Goal: Task Accomplishment & Management: Manage account settings

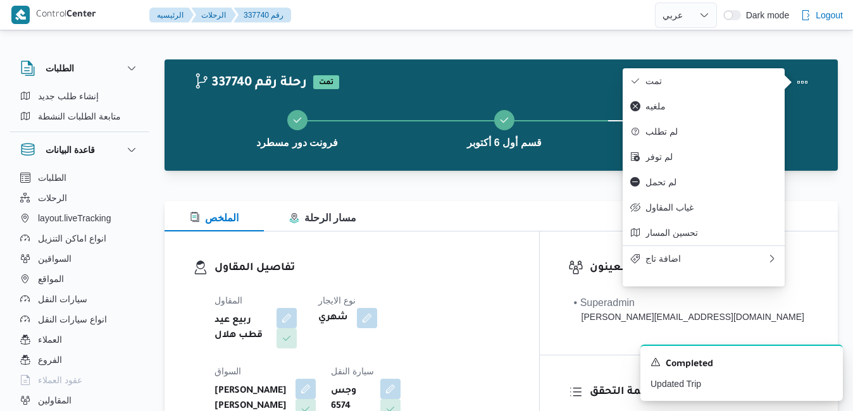
select select "ar"
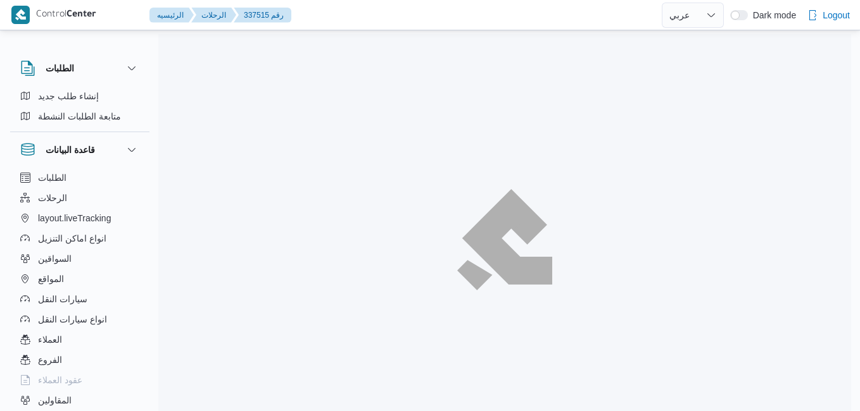
select select "ar"
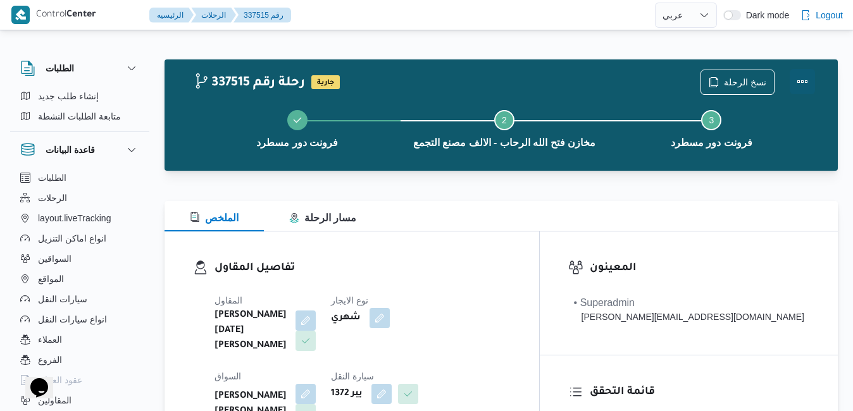
click at [813, 78] on button "Actions" at bounding box center [802, 81] width 25 height 25
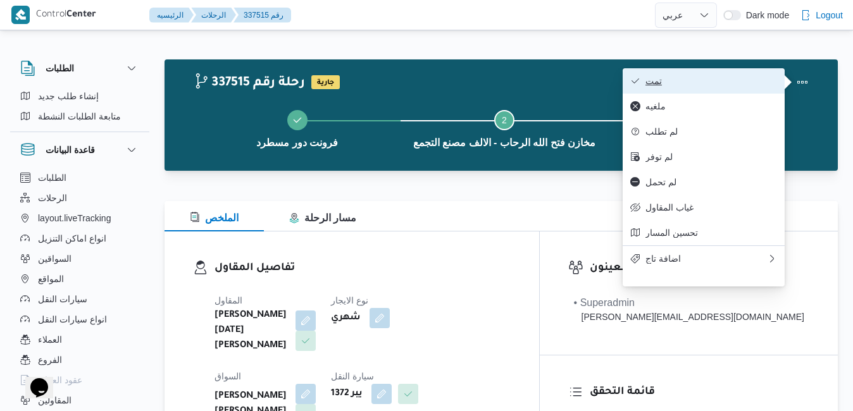
click at [722, 81] on span "تمت" at bounding box center [712, 81] width 132 height 10
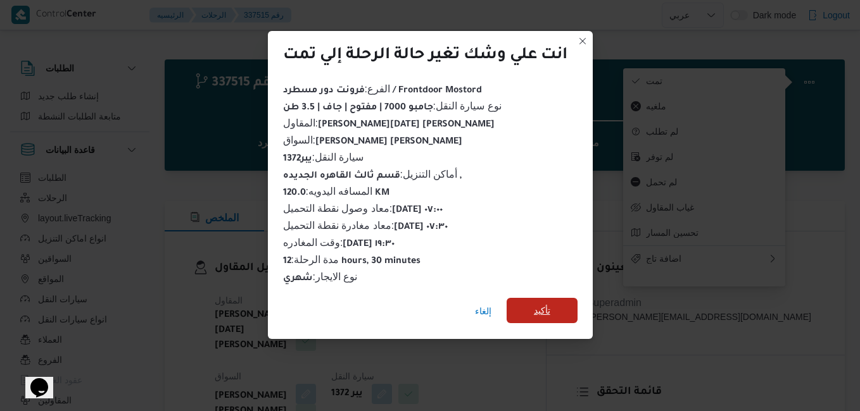
click at [550, 303] on span "تأكيد" at bounding box center [542, 310] width 16 height 15
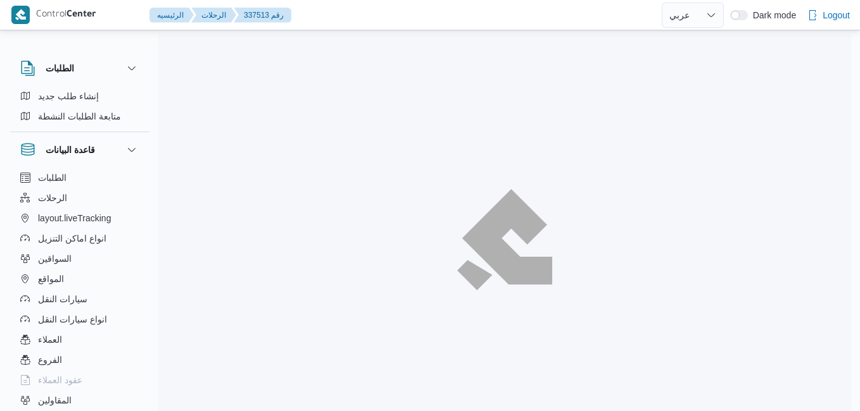
select select "ar"
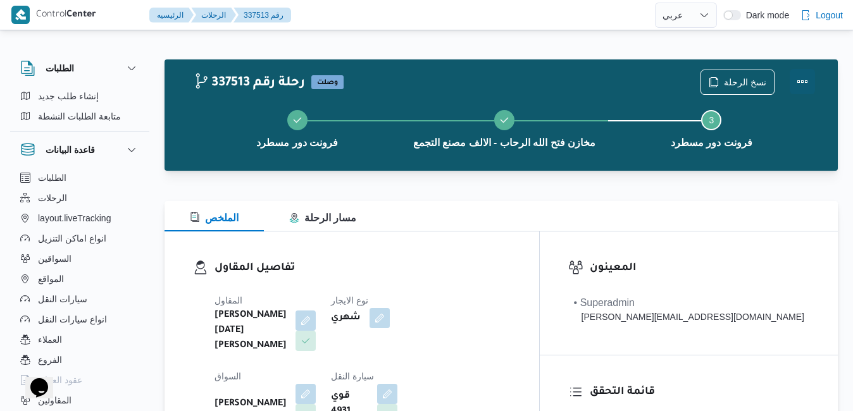
click at [809, 78] on button "Actions" at bounding box center [802, 81] width 25 height 25
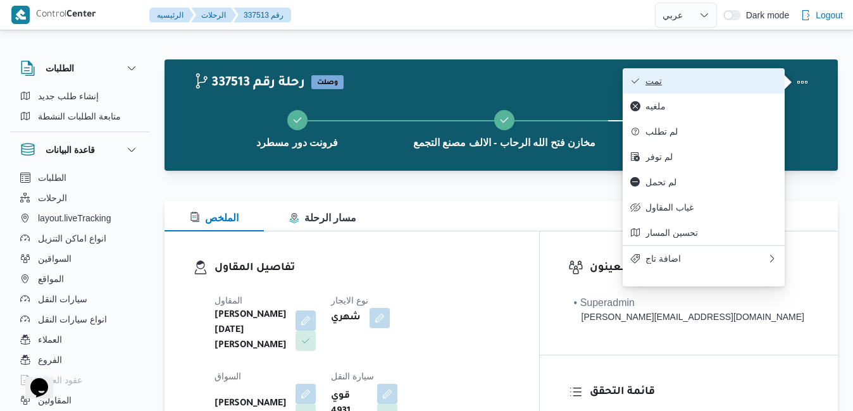
click at [730, 78] on span "تمت" at bounding box center [712, 81] width 132 height 10
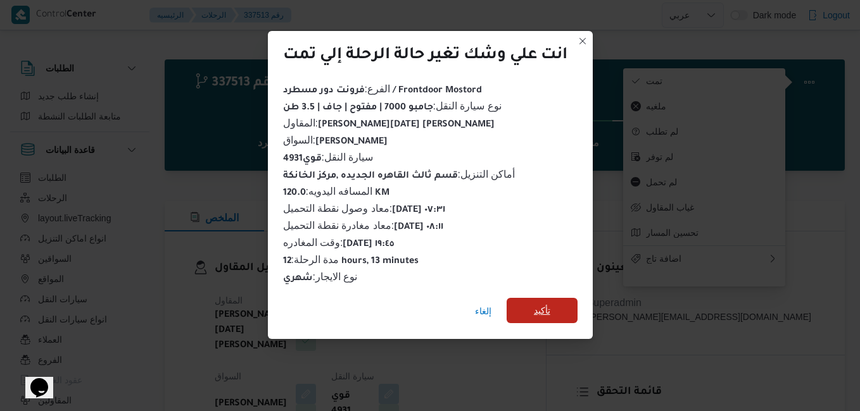
click at [560, 307] on span "تأكيد" at bounding box center [541, 310] width 71 height 25
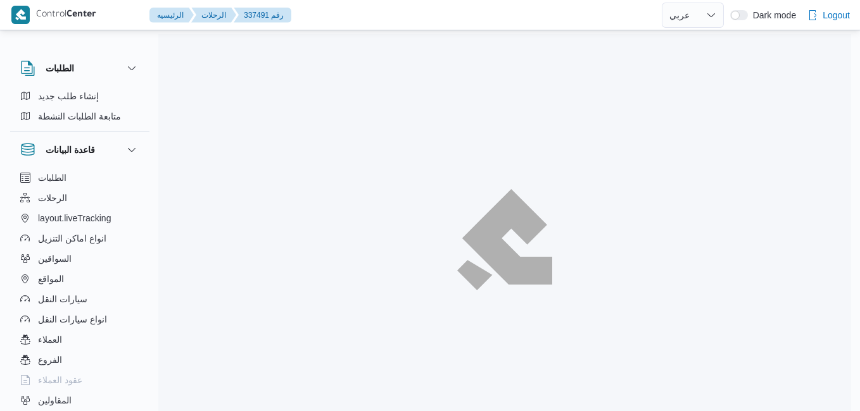
select select "ar"
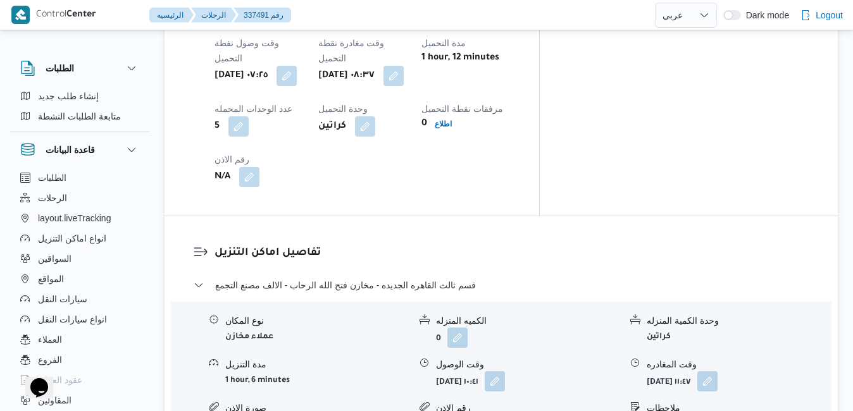
scroll to position [1064, 0]
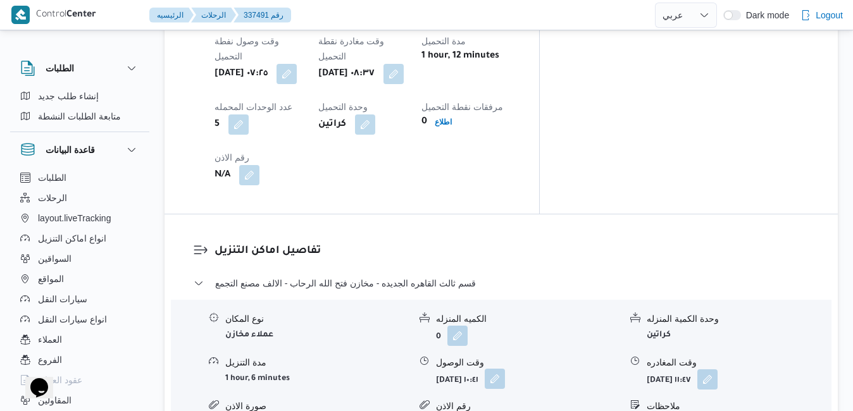
click at [505, 369] on button "button" at bounding box center [495, 379] width 20 height 20
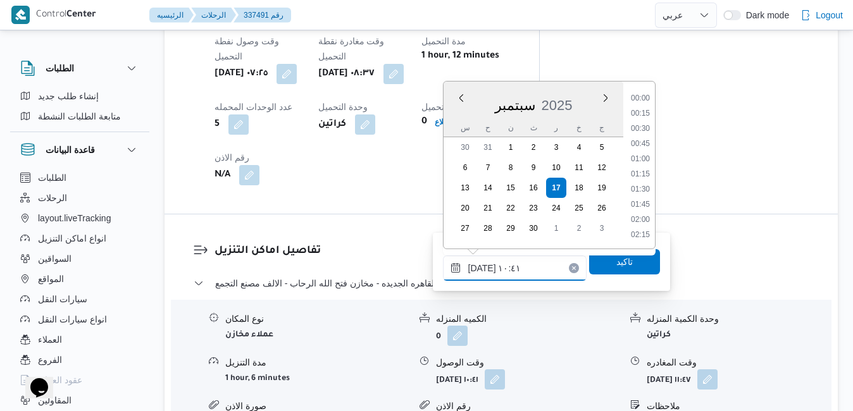
click at [520, 262] on input "١٧/٠٩/٢٠٢٥ ١٠:٤١" at bounding box center [515, 268] width 144 height 25
click at [647, 116] on li "09:30" at bounding box center [640, 114] width 29 height 13
type input "[DATE] ٠٩:٣٠"
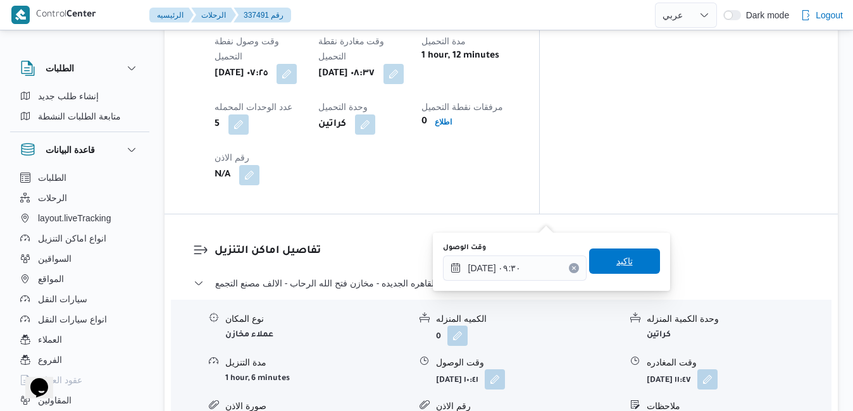
click at [617, 261] on span "تاكيد" at bounding box center [625, 261] width 16 height 15
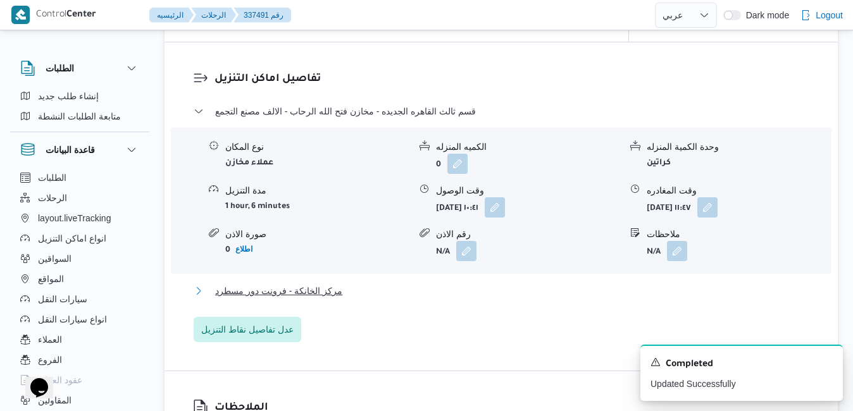
click at [524, 294] on button "مركز الخانكة - فرونت دور مسطرد" at bounding box center [502, 291] width 616 height 15
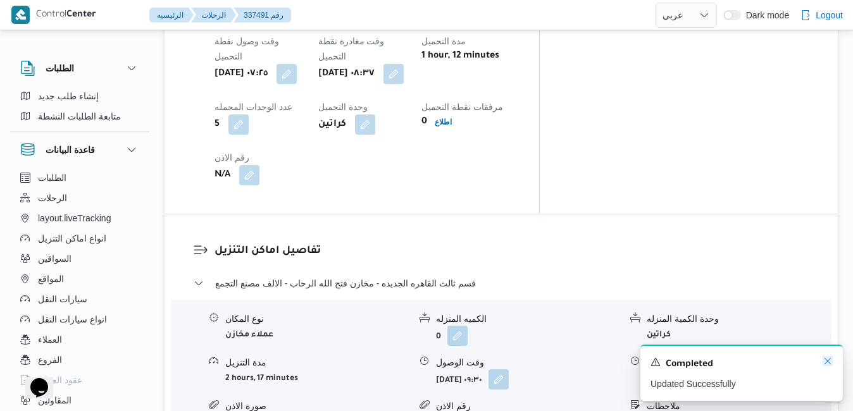
click at [828, 361] on icon "Dismiss toast" at bounding box center [828, 361] width 10 height 10
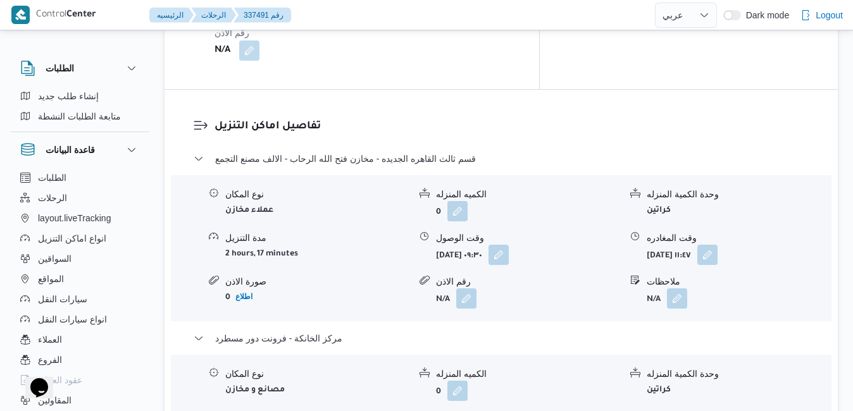
scroll to position [1190, 0]
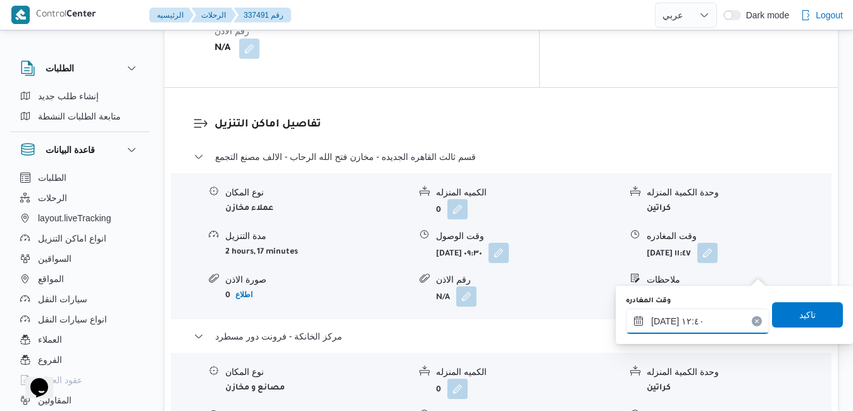
click at [693, 324] on input "١٧/٠٩/٢٠٢٥ ١٢:٤٠" at bounding box center [698, 321] width 144 height 25
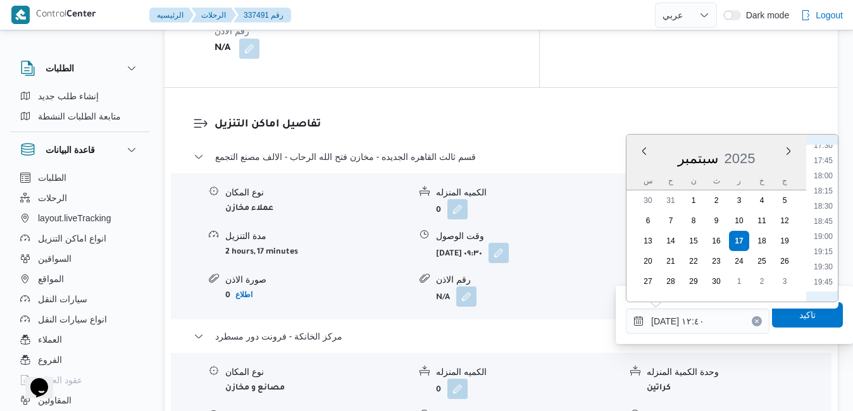
scroll to position [1111, 0]
click at [828, 255] on li "20:00" at bounding box center [823, 255] width 29 height 13
type input "١٧/٠٩/٢٠٢٥ ٢٠:٠٠"
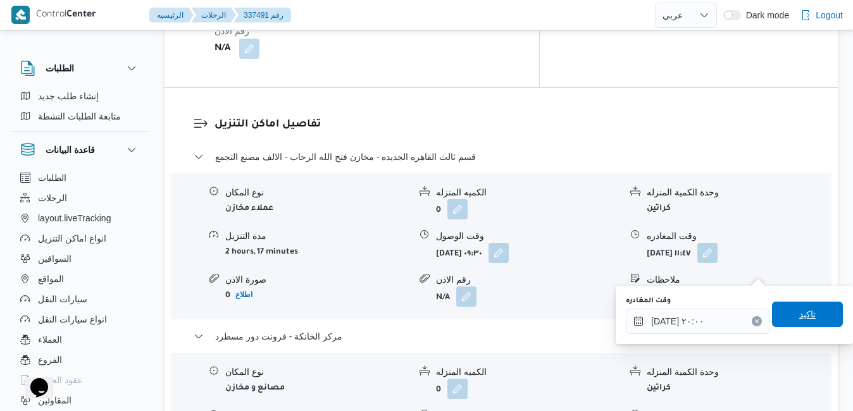
click at [800, 308] on span "تاكيد" at bounding box center [808, 314] width 16 height 15
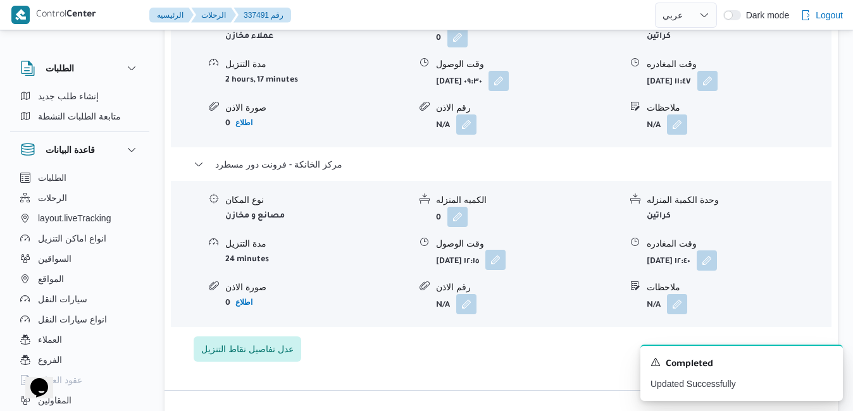
click at [506, 270] on button "button" at bounding box center [496, 260] width 20 height 20
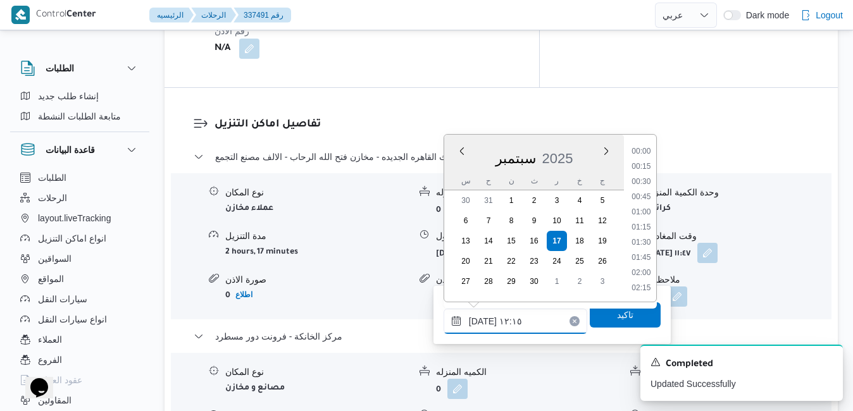
click at [511, 322] on input "١٧/٠٩/٢٠٢٥ ١٢:١٥" at bounding box center [516, 321] width 144 height 25
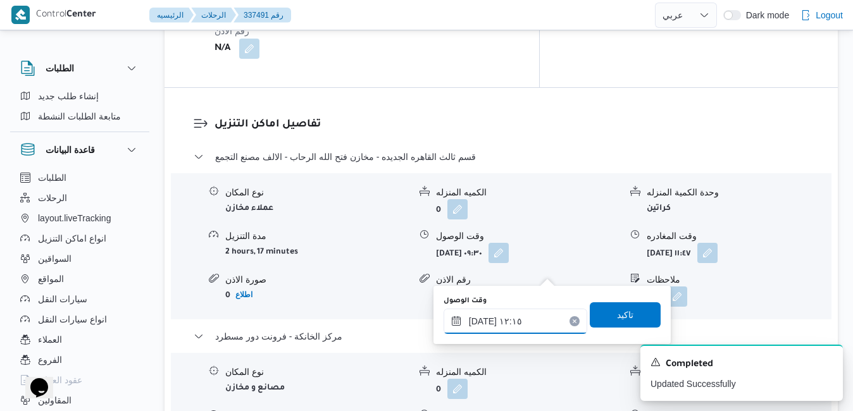
click at [521, 318] on input "١٧/٠٩/٢٠٢٥ ١٢:١٥" at bounding box center [516, 321] width 144 height 25
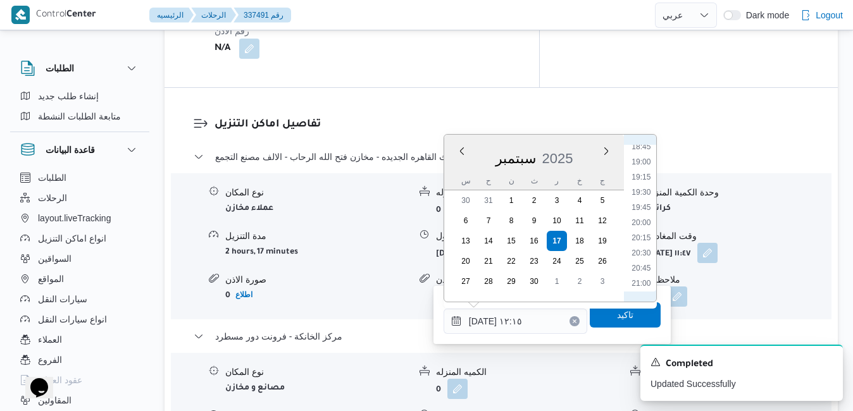
scroll to position [1181, 0]
click at [647, 173] on li "19:45" at bounding box center [641, 170] width 29 height 13
type input "١٧/٠٩/٢٠٢٥ ١٩:٤٥"
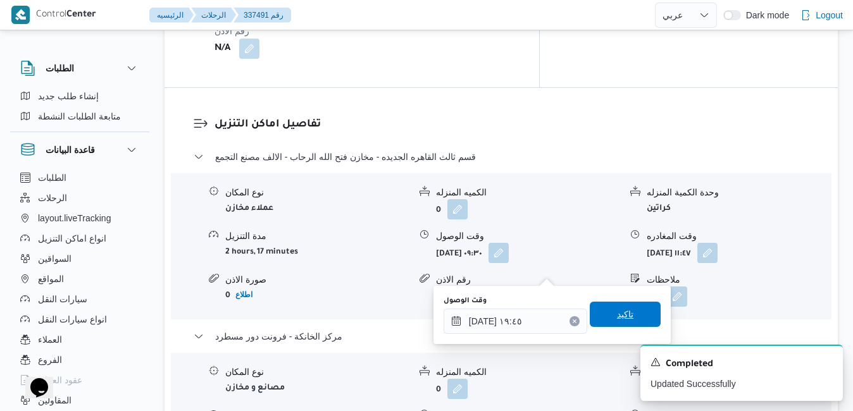
click at [617, 315] on span "تاكيد" at bounding box center [625, 314] width 16 height 15
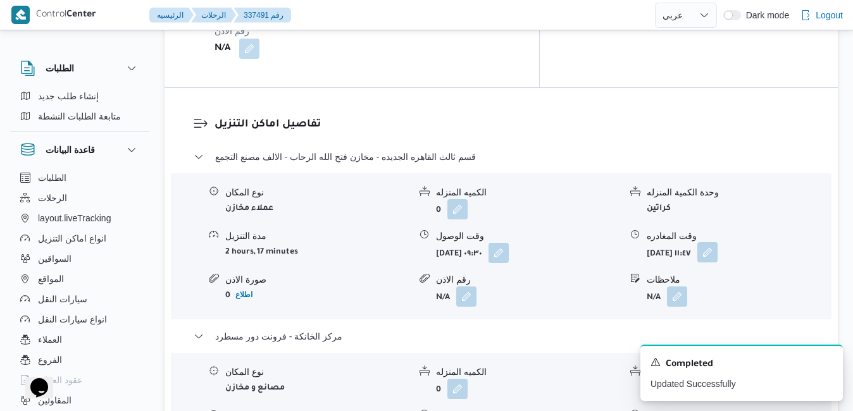
click at [718, 242] on button "button" at bounding box center [708, 252] width 20 height 20
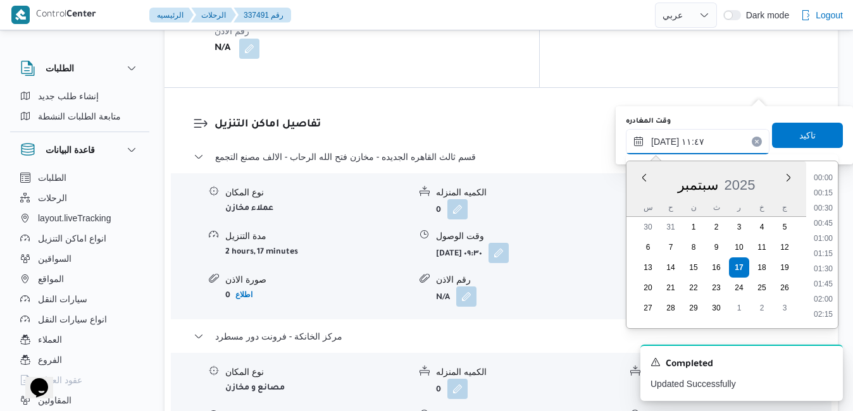
click at [700, 132] on input "١٧/٠٩/٢٠٢٥ ١١:٤٧" at bounding box center [698, 141] width 144 height 25
click at [830, 268] on li "19:00" at bounding box center [823, 267] width 29 height 13
type input "١٧/٠٩/٢٠٢٥ ١٩:٠٠"
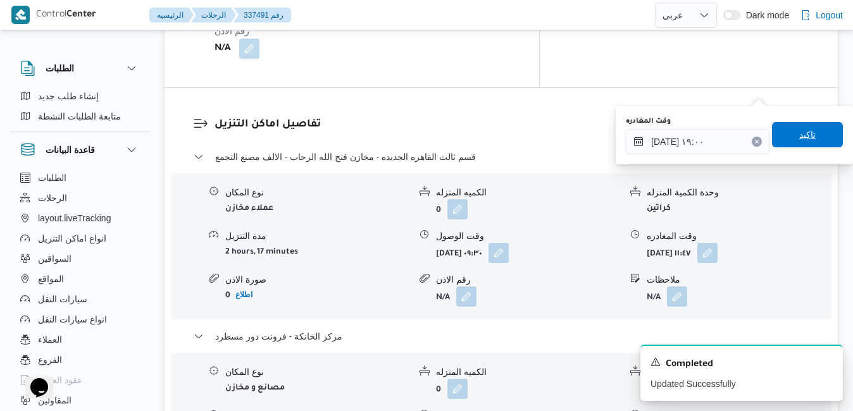
click at [813, 138] on span "تاكيد" at bounding box center [807, 134] width 71 height 25
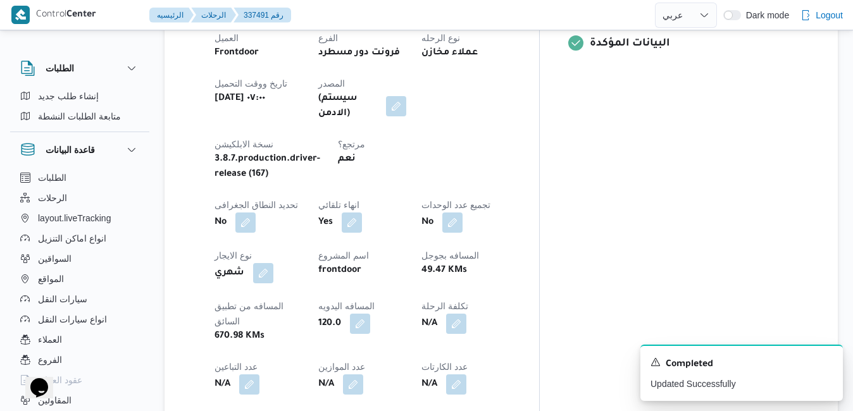
scroll to position [0, 0]
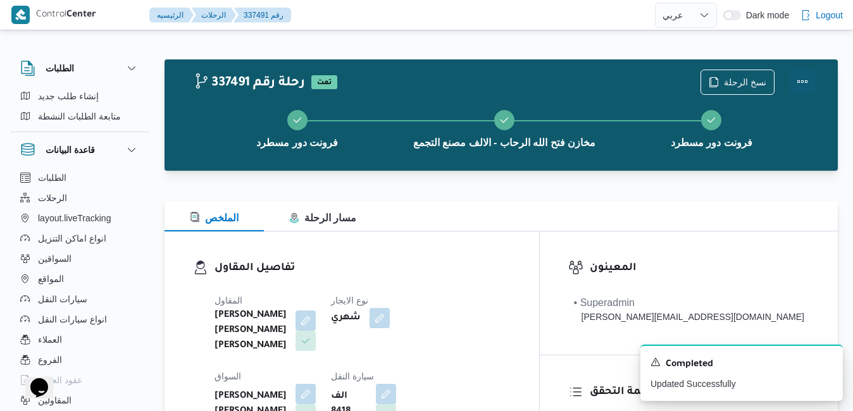
click at [801, 78] on button "Actions" at bounding box center [802, 81] width 25 height 25
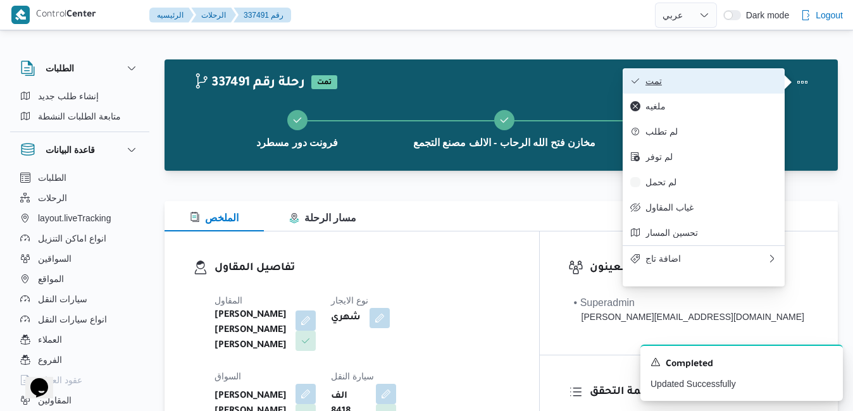
click at [761, 80] on span "تمت" at bounding box center [712, 81] width 132 height 10
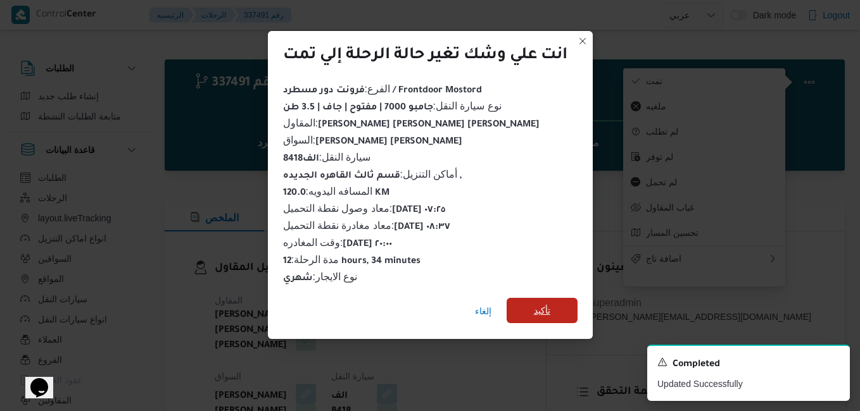
click at [561, 304] on span "تأكيد" at bounding box center [541, 310] width 71 height 25
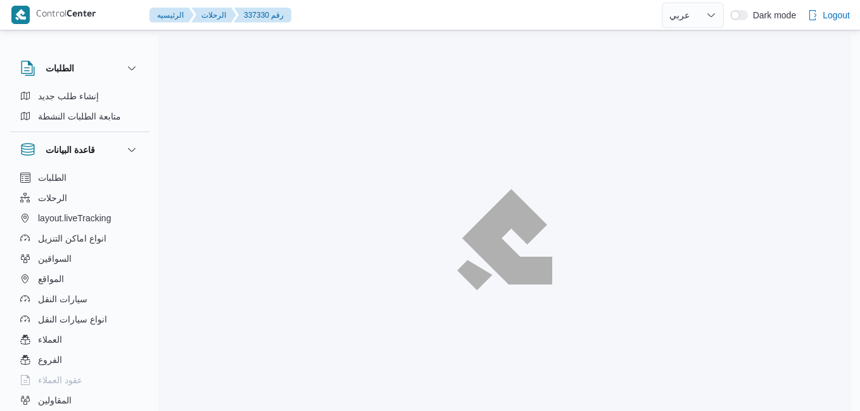
select select "ar"
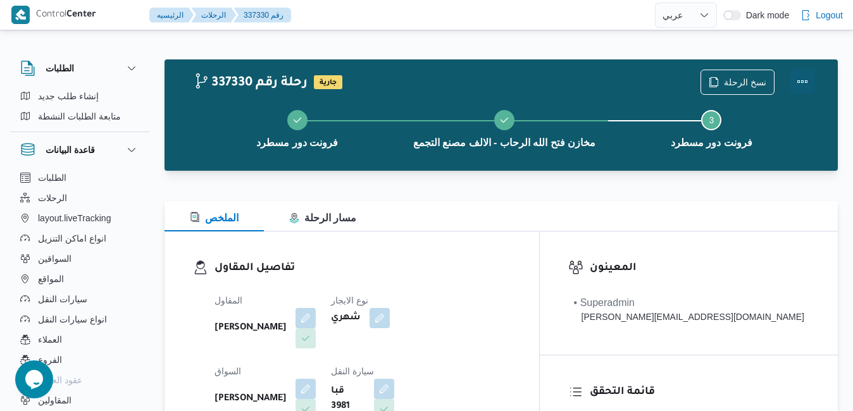
click at [803, 77] on button "Actions" at bounding box center [802, 81] width 25 height 25
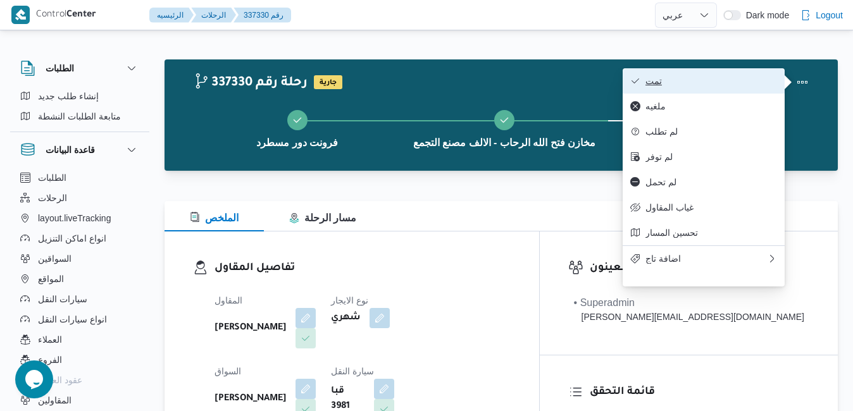
click at [738, 82] on span "تمت" at bounding box center [712, 81] width 132 height 10
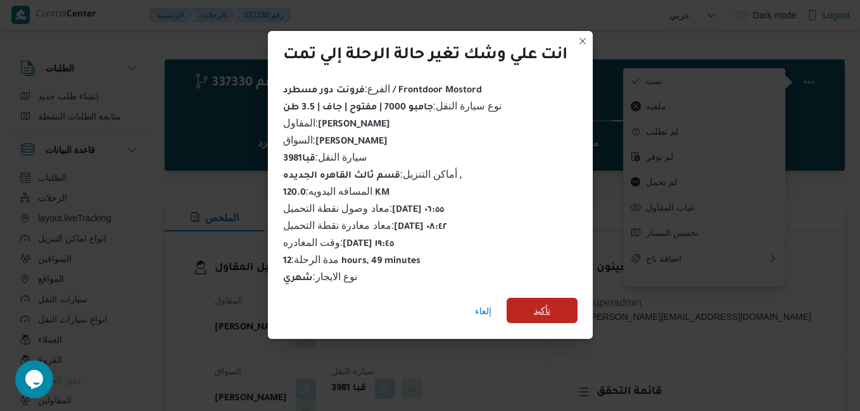
click at [558, 301] on span "تأكيد" at bounding box center [541, 310] width 71 height 25
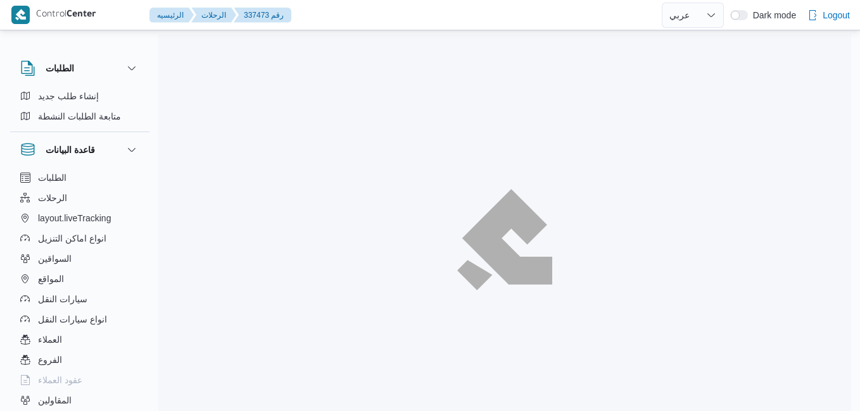
select select "ar"
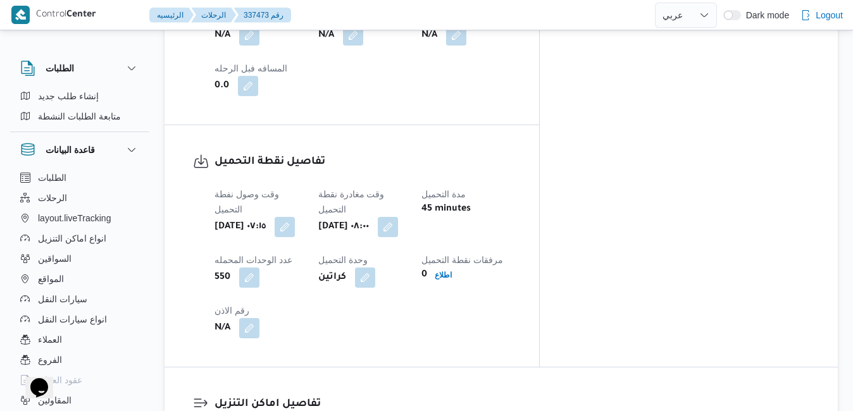
scroll to position [1038, 0]
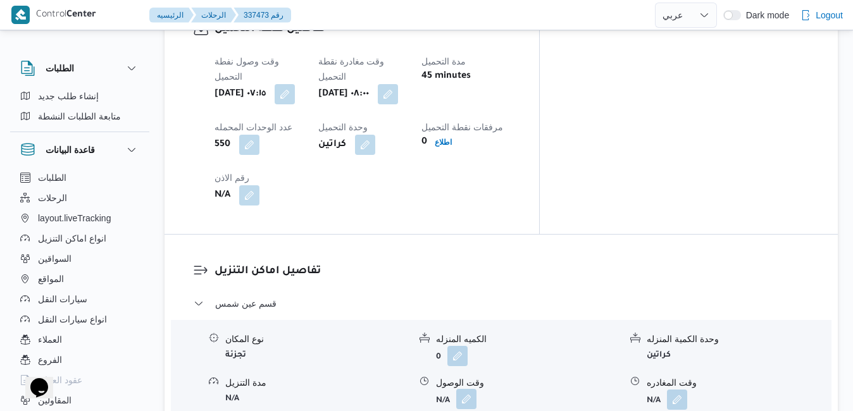
click at [468, 389] on button "button" at bounding box center [466, 399] width 20 height 20
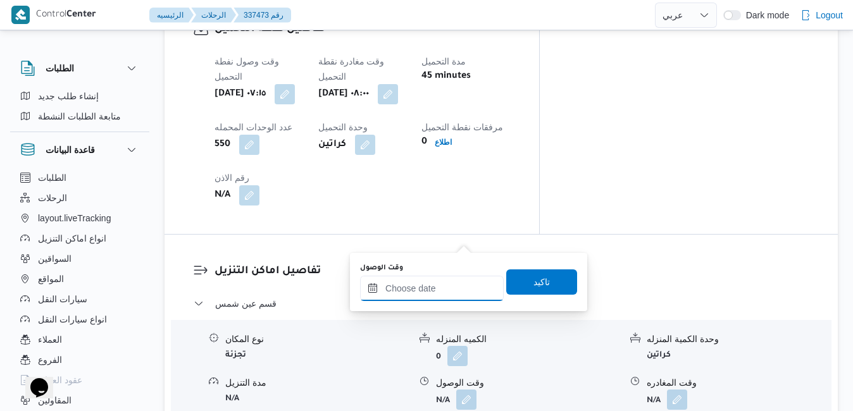
click at [420, 291] on input "وقت الوصول" at bounding box center [432, 288] width 144 height 25
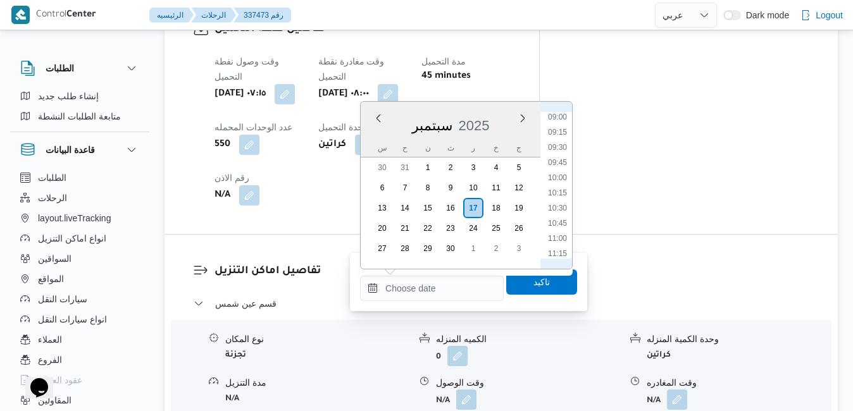
scroll to position [511, 0]
click at [558, 139] on li "08:45" at bounding box center [557, 139] width 29 height 13
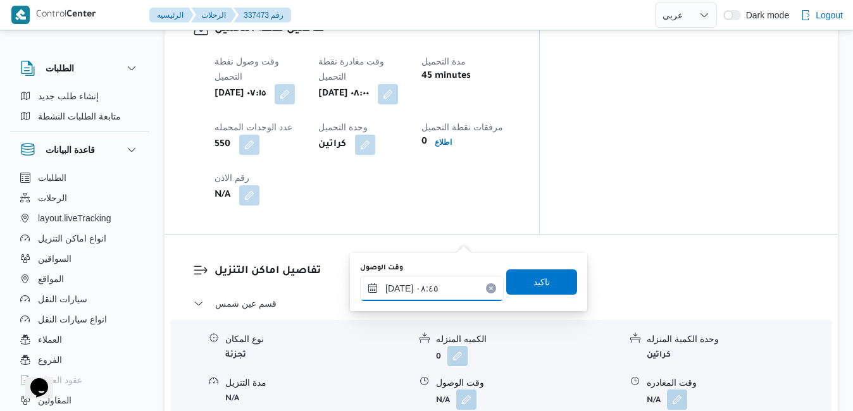
click at [399, 289] on input "١٧/٠٩/٢٠٢٥ ٠٨:٤٥" at bounding box center [432, 288] width 144 height 25
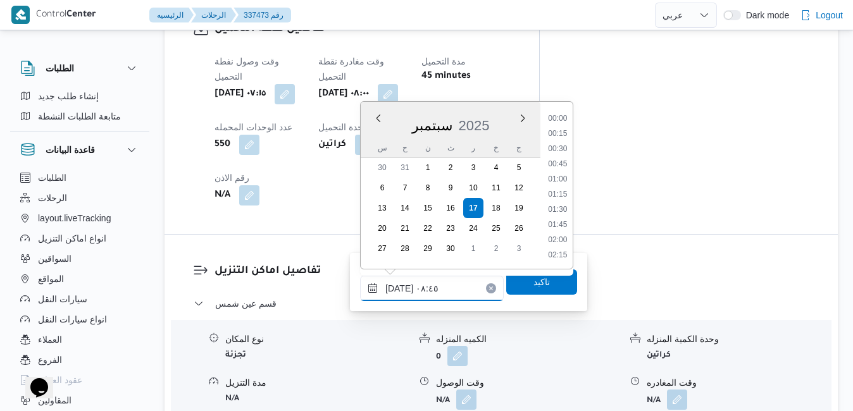
click at [399, 289] on input "١٧/٠٩/٢٠٢٥ ٠٨:٤٥" at bounding box center [432, 288] width 144 height 25
type input "١٧/٠٩/٢٠٢٥ ٠٨:٤٠"
click at [534, 280] on span "تاكيد" at bounding box center [542, 281] width 16 height 15
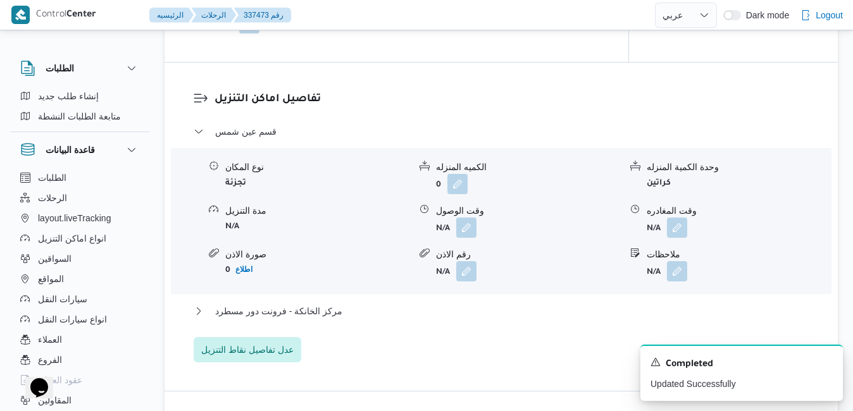
click at [449, 313] on div "قسم عين شمس نوع المكان تجزئة الكميه المنزله 0 وحدة الكمية المنزله كراتين مدة ال…" at bounding box center [502, 243] width 616 height 239
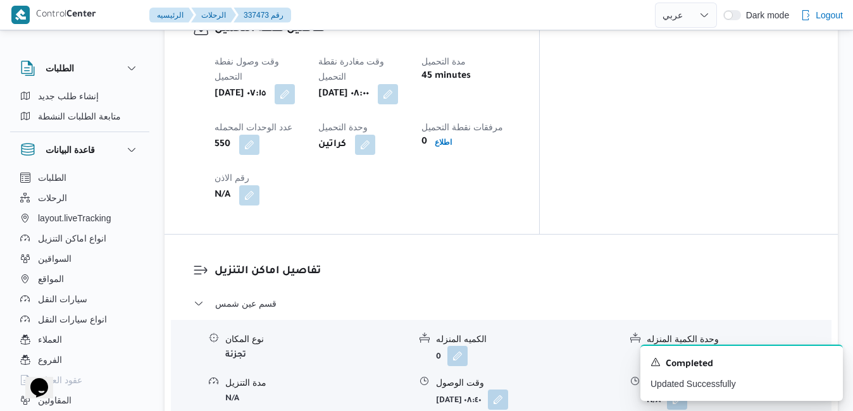
click at [827, 361] on icon "Dismiss toast" at bounding box center [828, 361] width 10 height 10
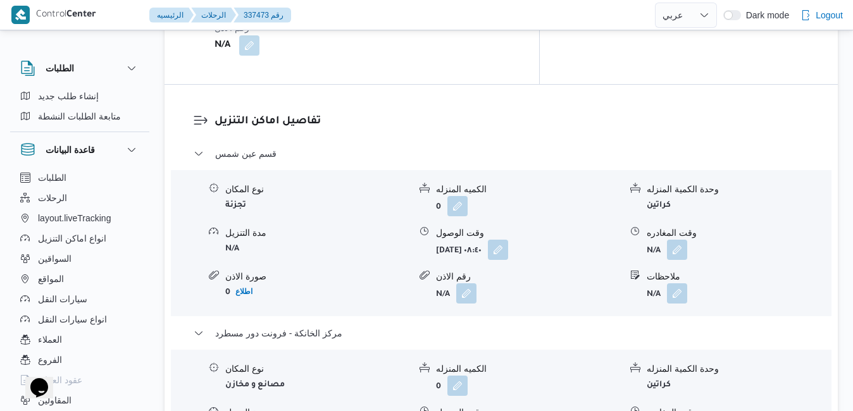
scroll to position [1190, 0]
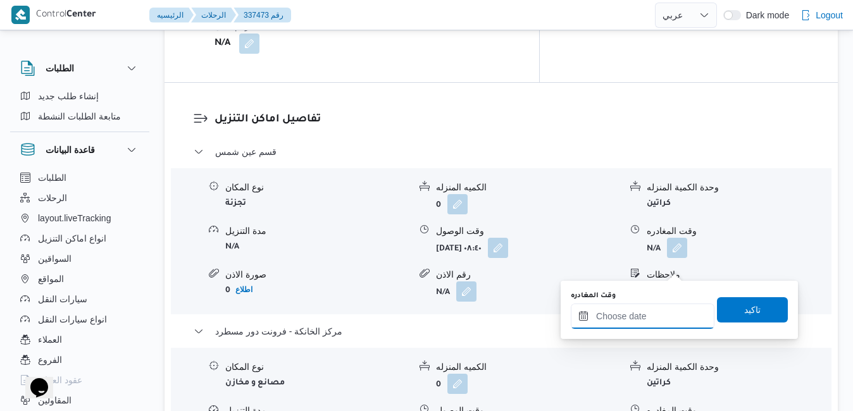
click at [639, 327] on input "وقت المغادره" at bounding box center [643, 316] width 144 height 25
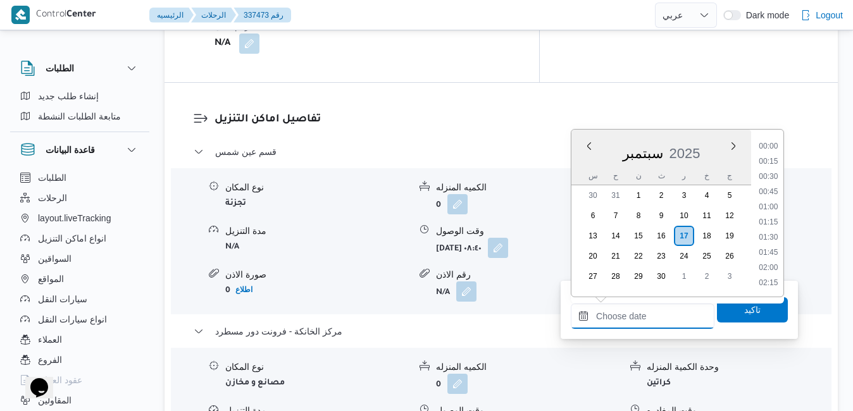
scroll to position [1169, 0]
click at [591, 173] on div "س" at bounding box center [593, 176] width 20 height 18
click at [772, 163] on li "19:30" at bounding box center [768, 162] width 29 height 13
type input "١٧/٠٩/٢٠٢٥ ١٩:٣٠"
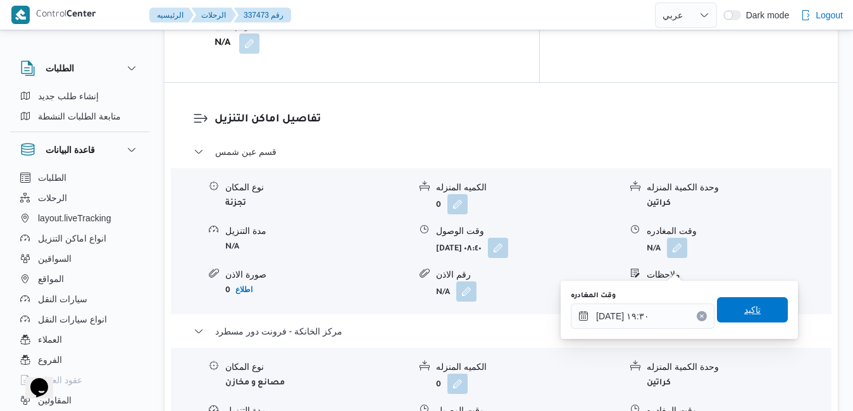
click at [744, 304] on span "تاكيد" at bounding box center [752, 310] width 16 height 15
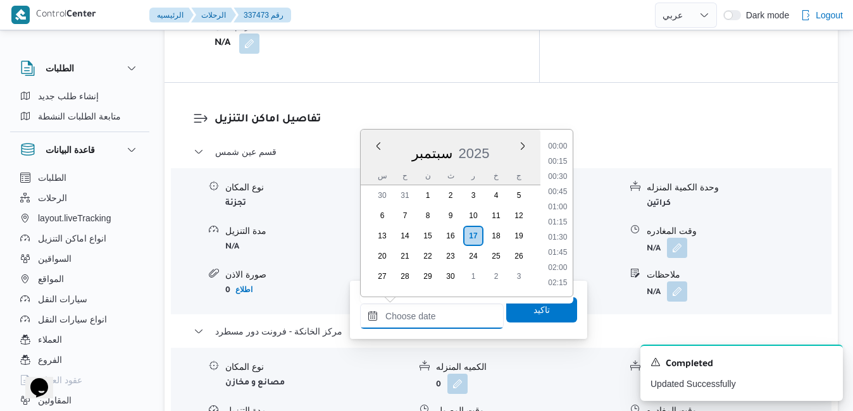
click at [463, 309] on input "وقت الوصول" at bounding box center [432, 316] width 144 height 25
click at [562, 151] on li "19:15" at bounding box center [557, 147] width 29 height 13
type input "[DATE] ١٩:١٥"
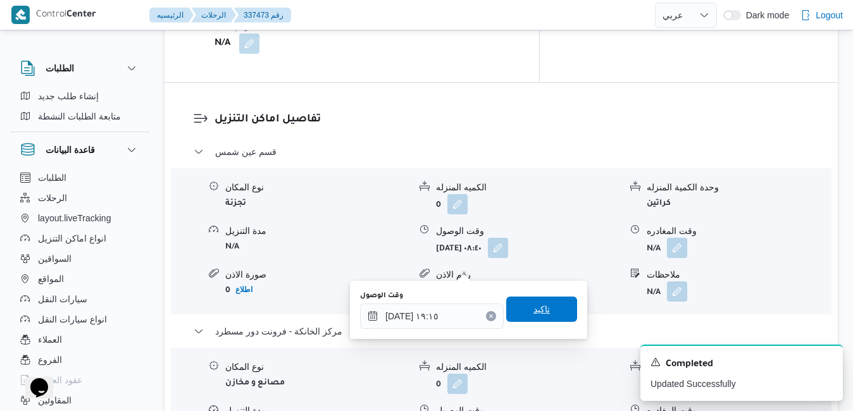
click at [549, 306] on span "تاكيد" at bounding box center [541, 309] width 71 height 25
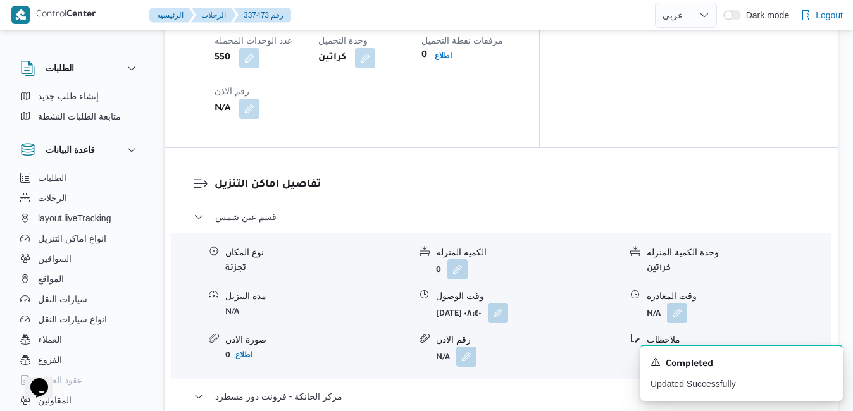
scroll to position [1114, 0]
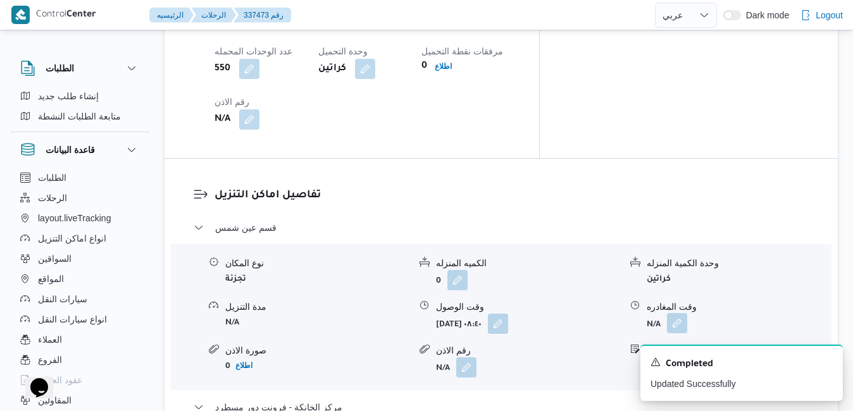
click at [679, 313] on button "button" at bounding box center [677, 323] width 20 height 20
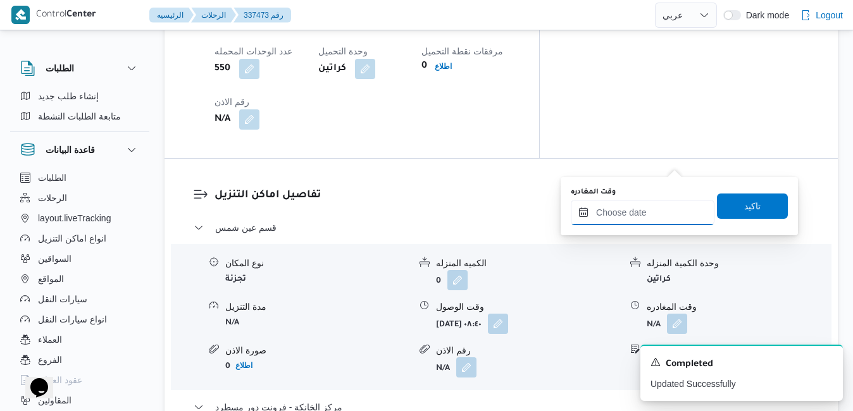
click at [645, 212] on input "وقت المغادره" at bounding box center [643, 212] width 144 height 25
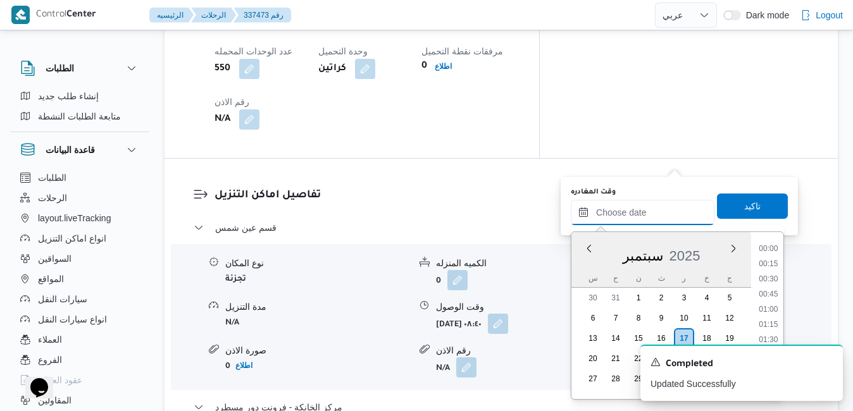
scroll to position [1169, 0]
click at [582, 265] on div "سبتمبر 2025" at bounding box center [662, 253] width 180 height 32
click at [773, 317] on li "18:15" at bounding box center [768, 317] width 29 height 13
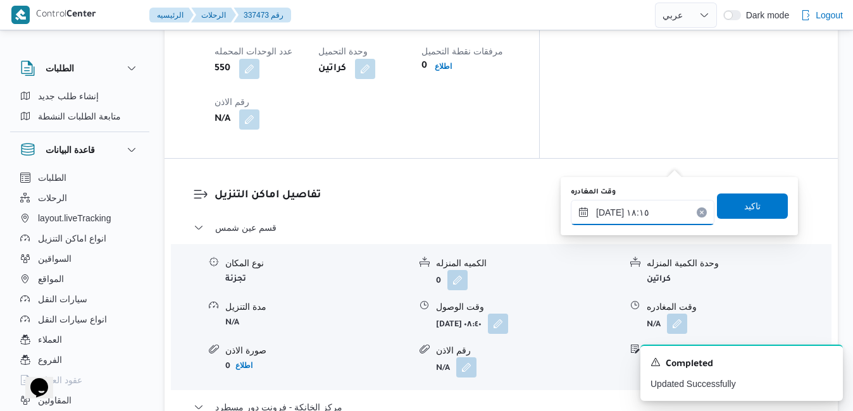
click at [610, 213] on input "١٧/٠٩/٢٠٢٥ ١٨:١٥" at bounding box center [643, 212] width 144 height 25
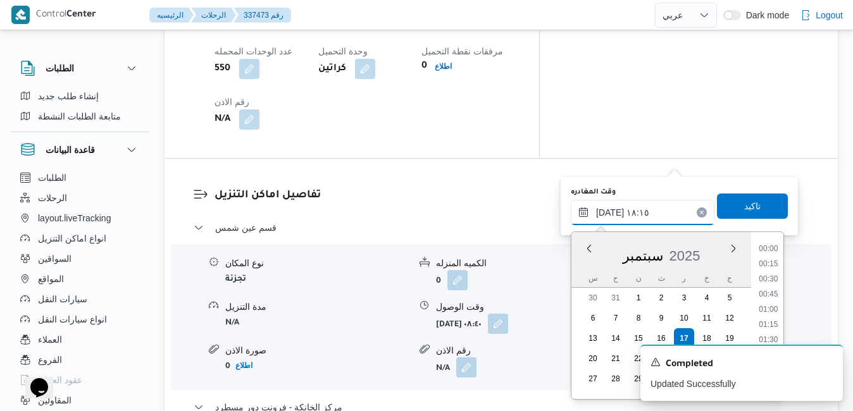
click at [610, 213] on input "١٧/٠٩/٢٠٢٥ ١٨:١٥" at bounding box center [643, 212] width 144 height 25
type input "١٧/٠٩/٢٠٢٥ ١٨:٣٥"
click at [744, 204] on span "تاكيد" at bounding box center [752, 205] width 16 height 15
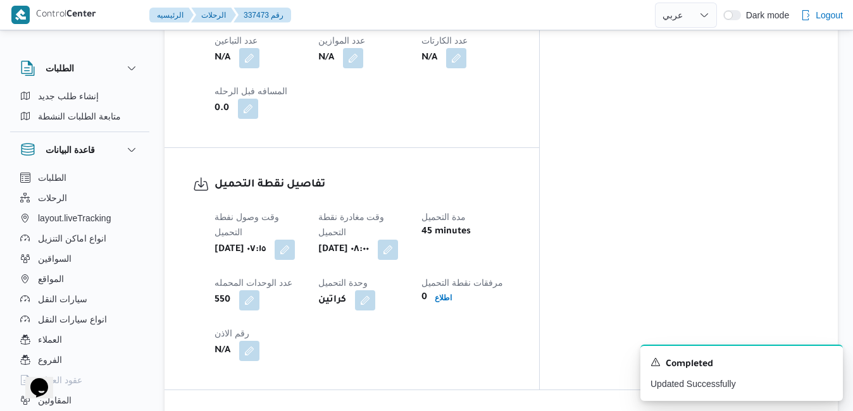
scroll to position [0, 0]
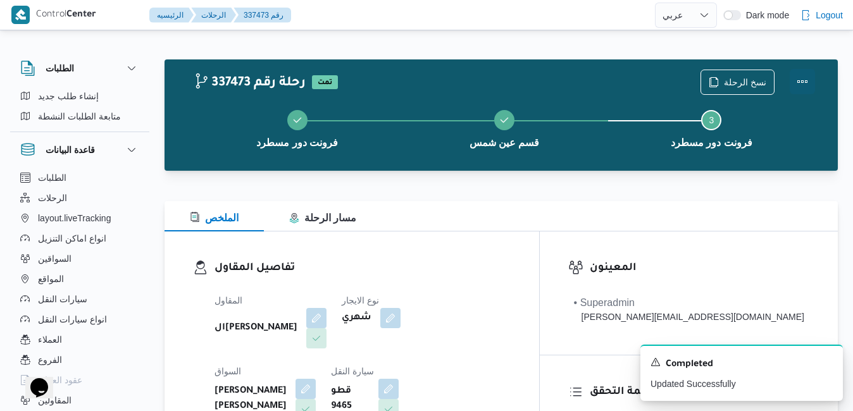
click at [814, 74] on button "Actions" at bounding box center [802, 81] width 25 height 25
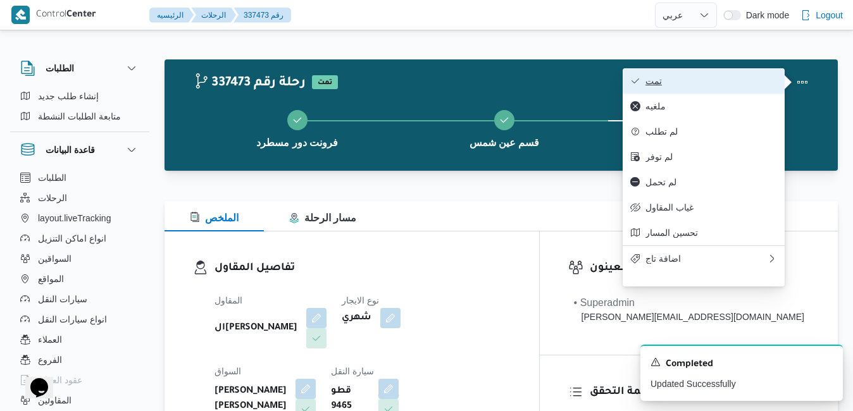
click at [719, 86] on span "تمت" at bounding box center [712, 81] width 132 height 10
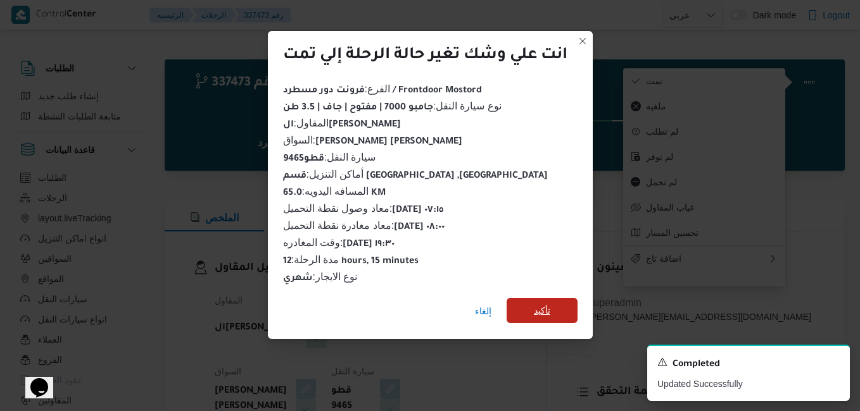
click at [548, 307] on span "تأكيد" at bounding box center [542, 310] width 16 height 15
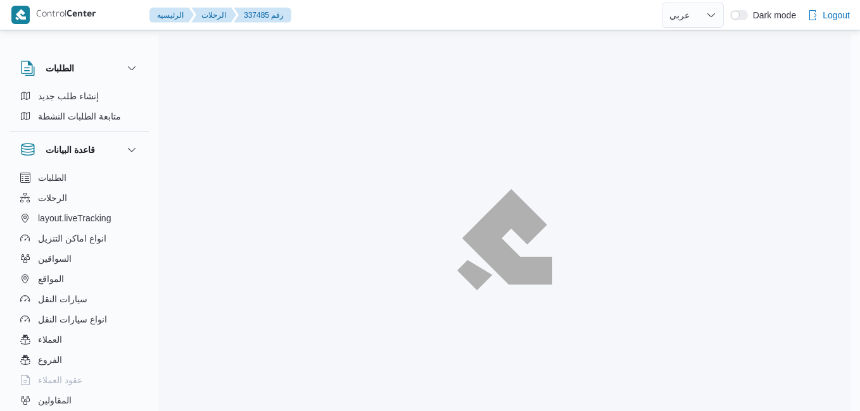
select select "ar"
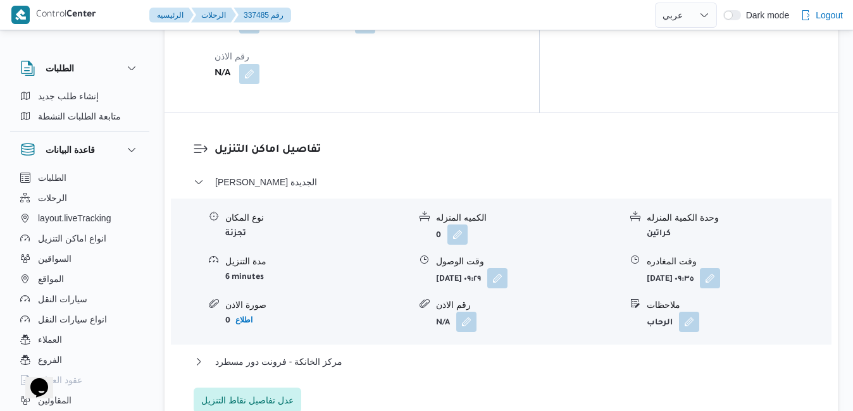
scroll to position [1165, 0]
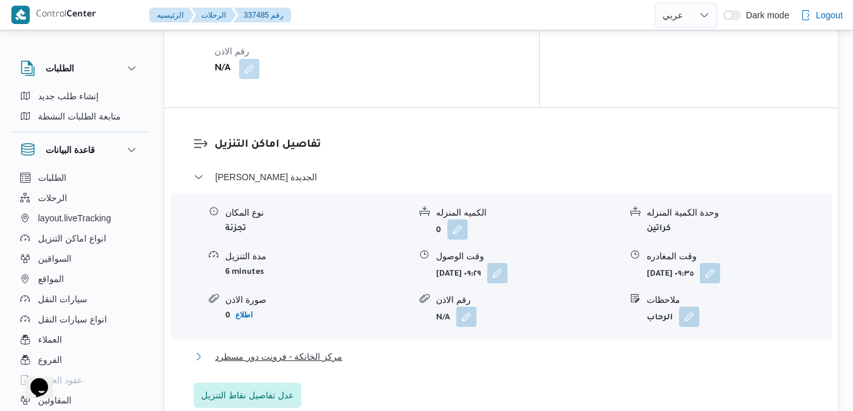
click at [510, 349] on button "مركز الخانكة - فرونت دور مسطرد" at bounding box center [502, 356] width 616 height 15
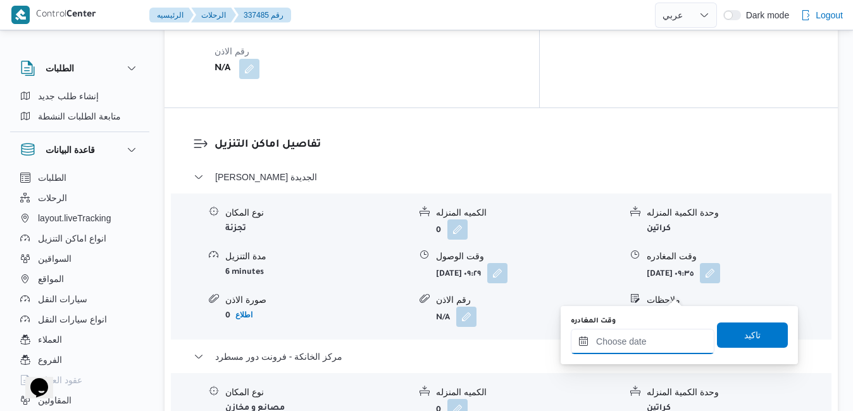
click at [631, 342] on input "وقت المغادره" at bounding box center [643, 341] width 144 height 25
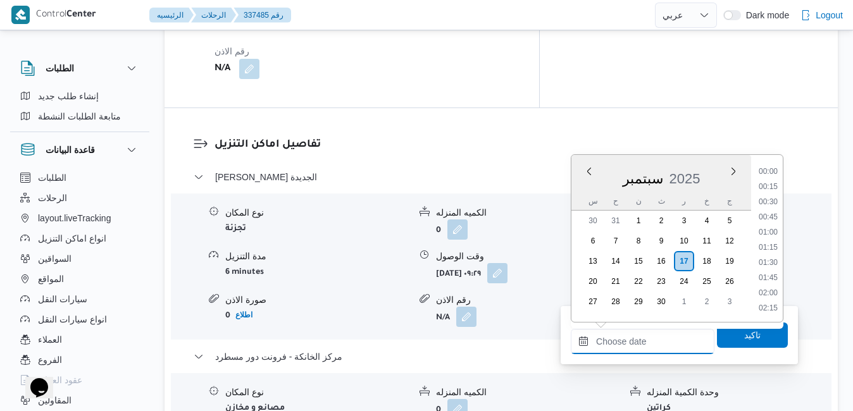
scroll to position [1169, 0]
click at [576, 197] on div "س ح ن ث ر خ ج" at bounding box center [662, 201] width 180 height 18
click at [775, 192] on li "19:30" at bounding box center [768, 188] width 29 height 13
type input "١٧/٠٩/٢٠٢٥ ١٩:٣٠"
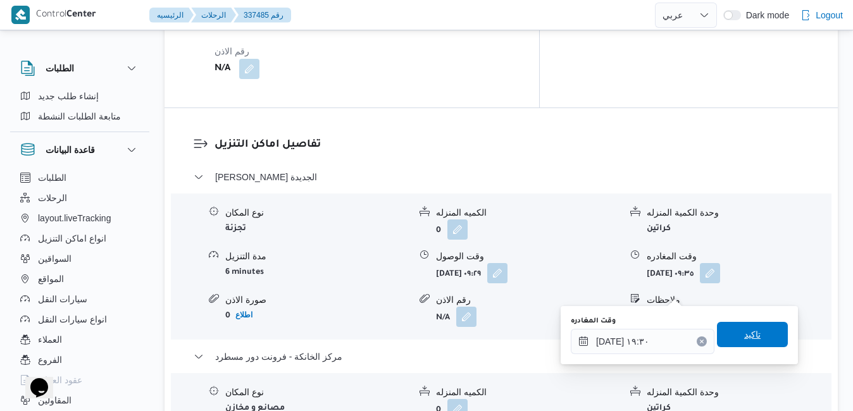
click at [746, 339] on span "تاكيد" at bounding box center [752, 334] width 16 height 15
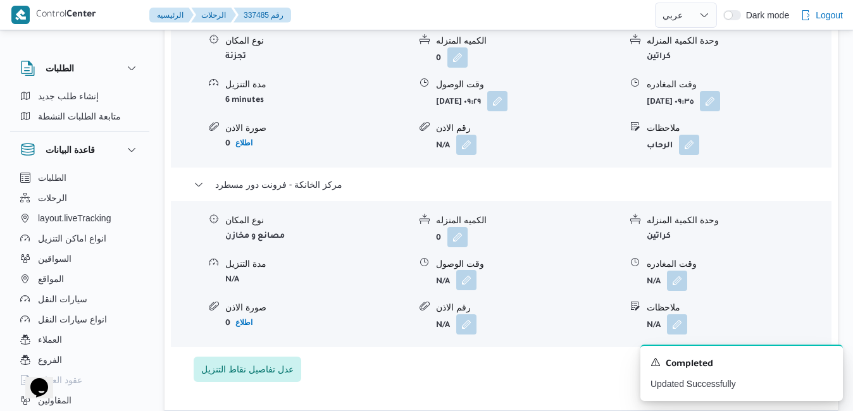
click at [471, 291] on button "button" at bounding box center [466, 280] width 20 height 20
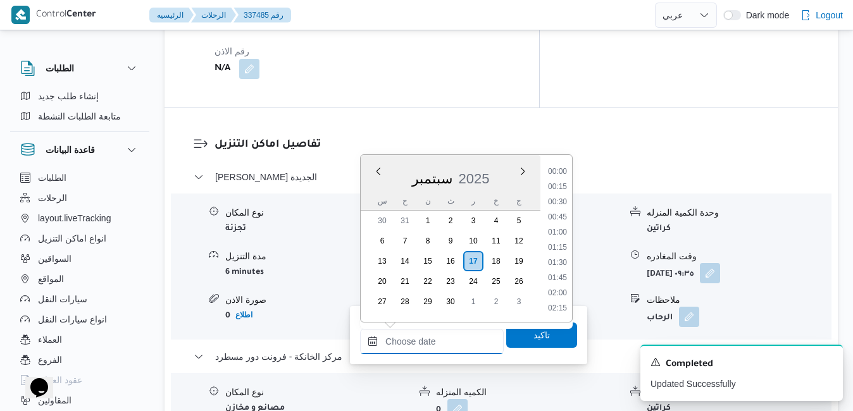
click at [447, 341] on input "وقت الوصول" at bounding box center [432, 341] width 144 height 25
click at [556, 173] on li "19:15" at bounding box center [557, 172] width 29 height 13
type input "١٧/٠٩/٢٠٢٥ ١٩:١٥"
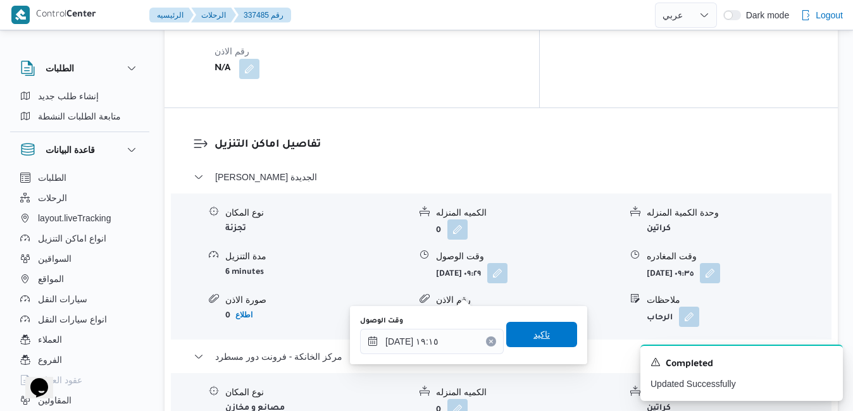
click at [534, 341] on span "تاكيد" at bounding box center [542, 334] width 16 height 15
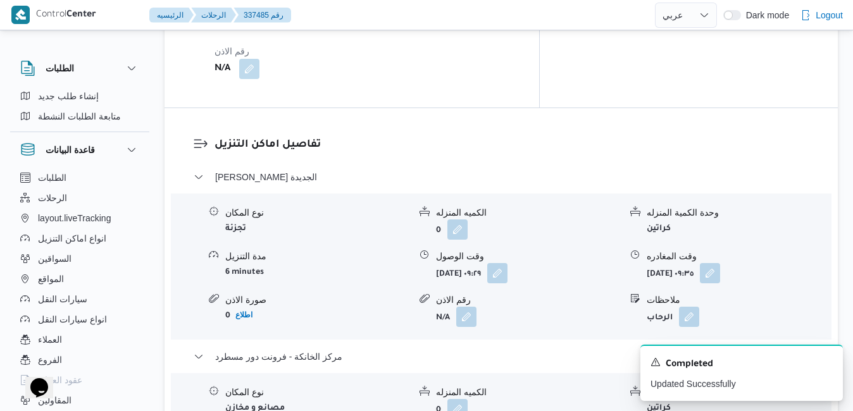
click at [777, 263] on form "أربعاء ١٧ سبتمبر ٢٠٢٥ ٠٩:٣٥" at bounding box center [739, 273] width 184 height 20
click at [720, 263] on button "button" at bounding box center [710, 273] width 20 height 20
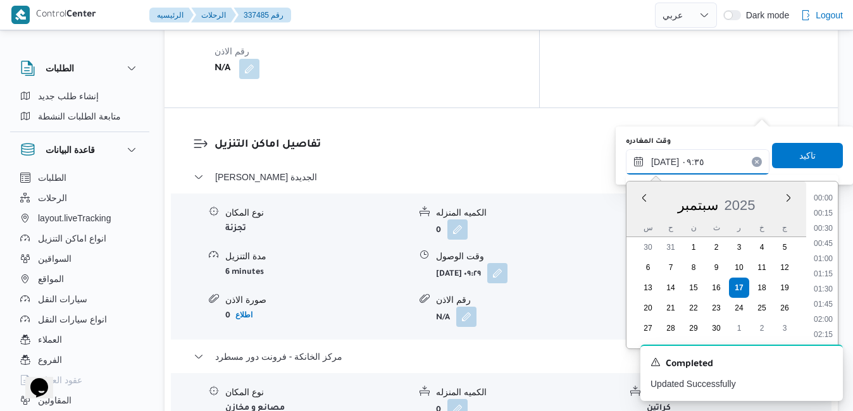
click at [732, 173] on input "١٧/٠٩/٢٠٢٥ ٠٩:٣٥" at bounding box center [698, 161] width 144 height 25
click at [826, 234] on li "18:45" at bounding box center [823, 237] width 29 height 13
type input "١٧/٠٩/٢٠٢٥ ١٨:٤٥"
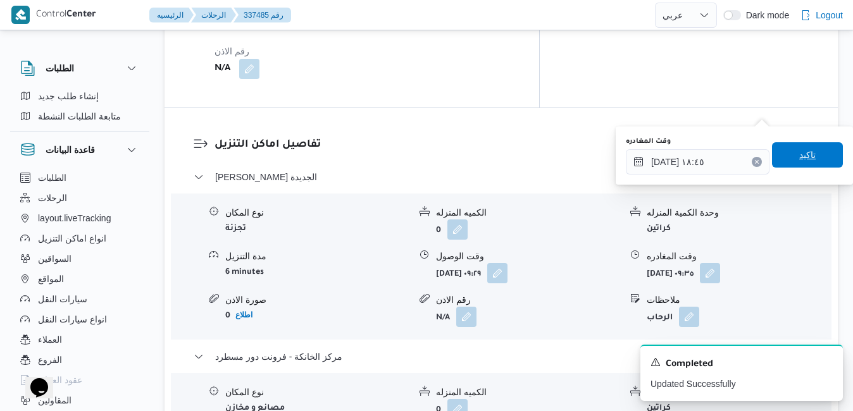
click at [810, 154] on span "تاكيد" at bounding box center [807, 154] width 71 height 25
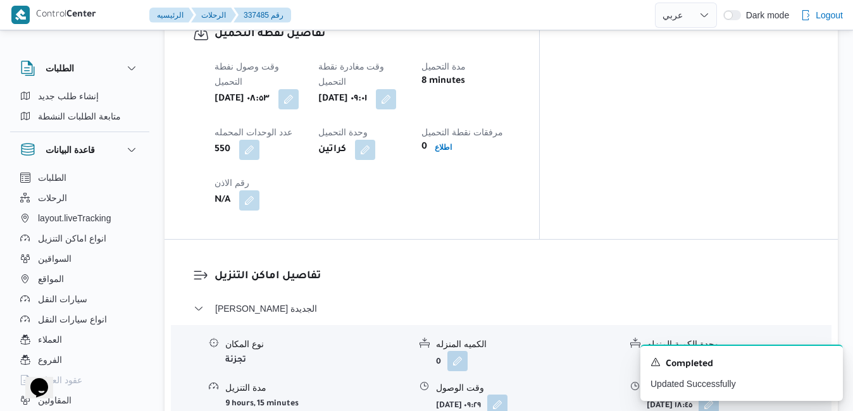
scroll to position [1139, 0]
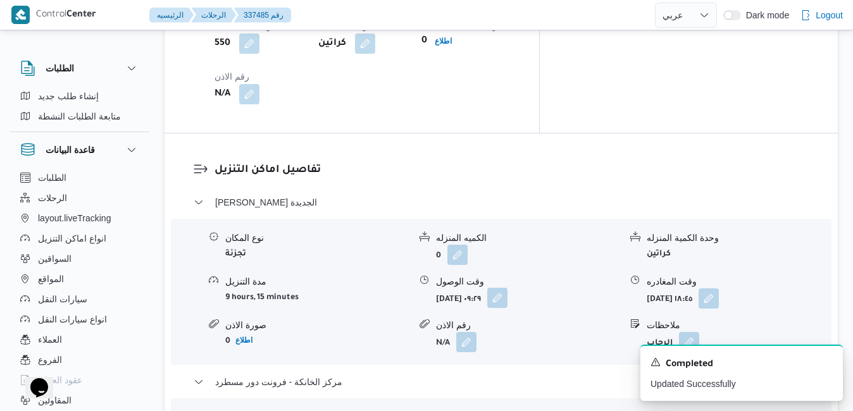
click at [508, 288] on button "button" at bounding box center [497, 298] width 20 height 20
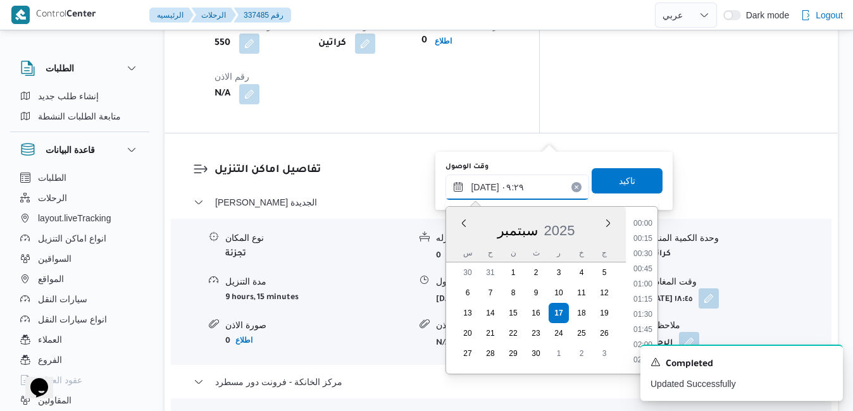
click at [515, 183] on input "١٧/٠٩/٢٠٢٥ ٠٩:٢٩" at bounding box center [518, 187] width 144 height 25
click at [643, 220] on li "10:00" at bounding box center [643, 217] width 29 height 13
type input "[DATE] ١٠:٠٠"
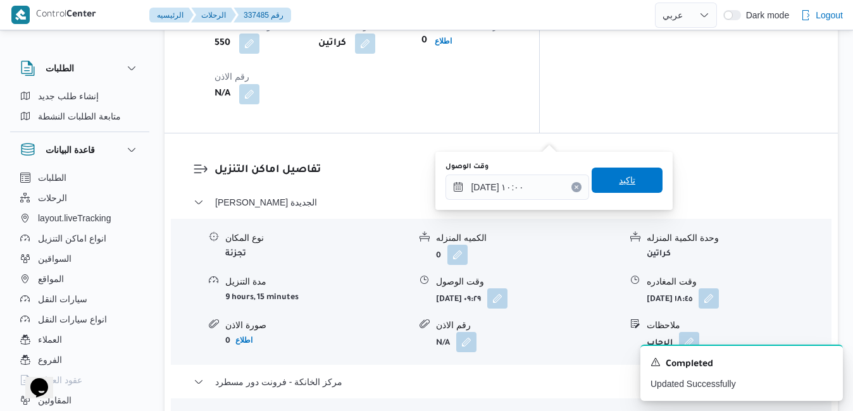
click at [631, 180] on span "تاكيد" at bounding box center [627, 180] width 71 height 25
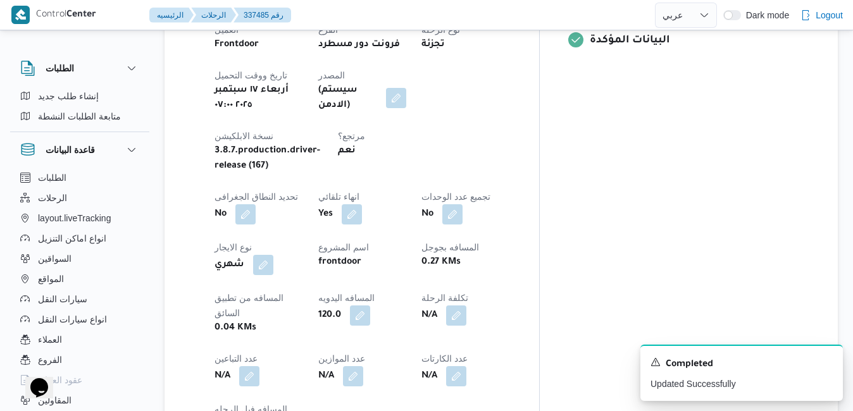
scroll to position [0, 0]
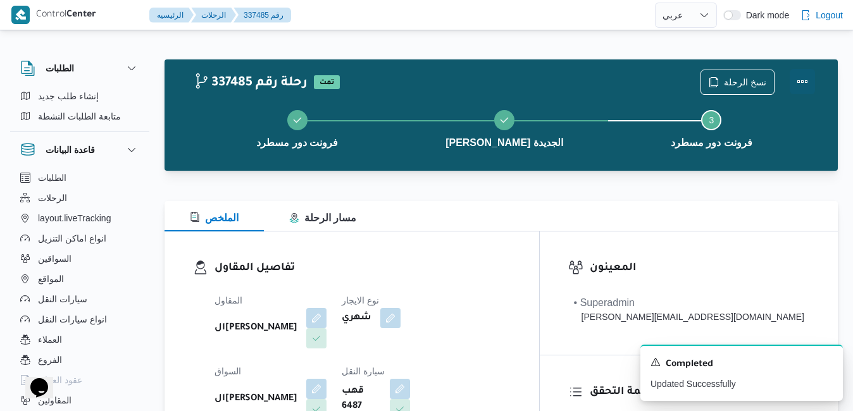
click at [805, 80] on button "Actions" at bounding box center [802, 81] width 25 height 25
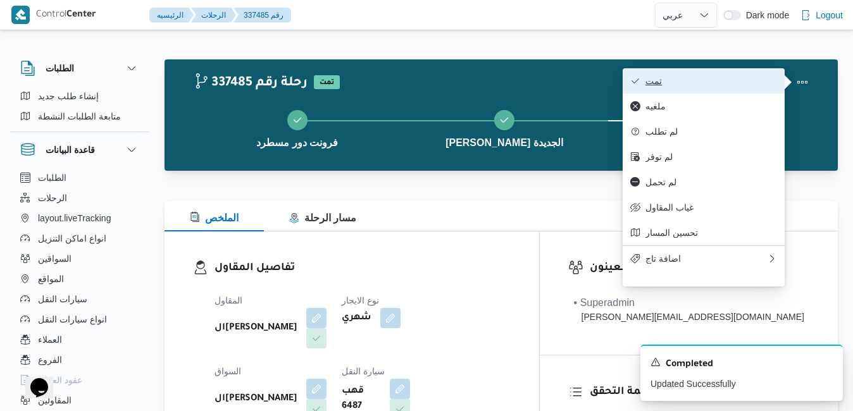
click at [750, 80] on span "تمت" at bounding box center [712, 81] width 132 height 10
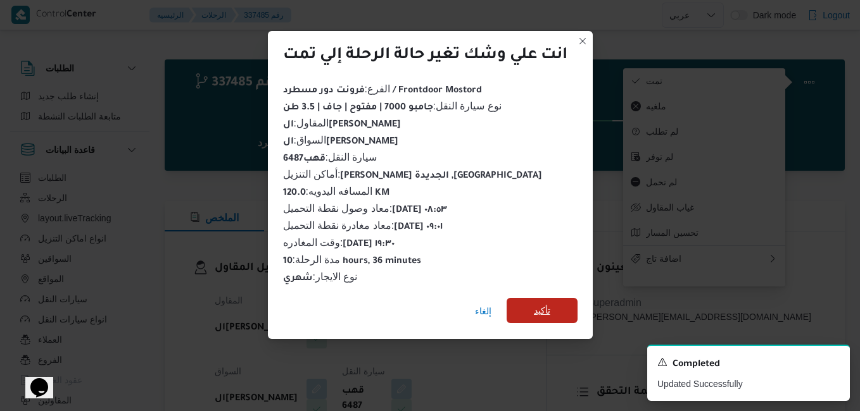
click at [564, 310] on span "تأكيد" at bounding box center [541, 310] width 71 height 25
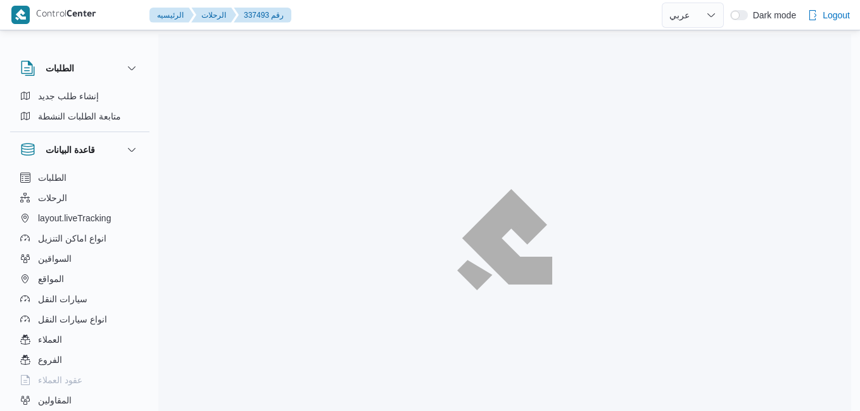
select select "ar"
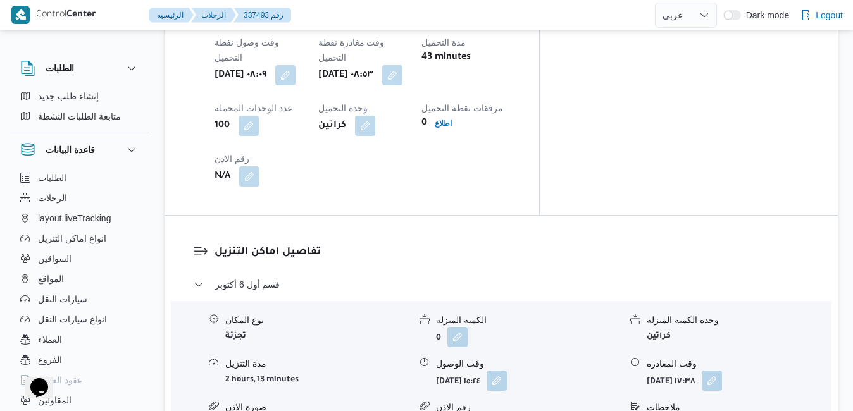
scroll to position [1064, 0]
click at [507, 369] on button "button" at bounding box center [497, 379] width 20 height 20
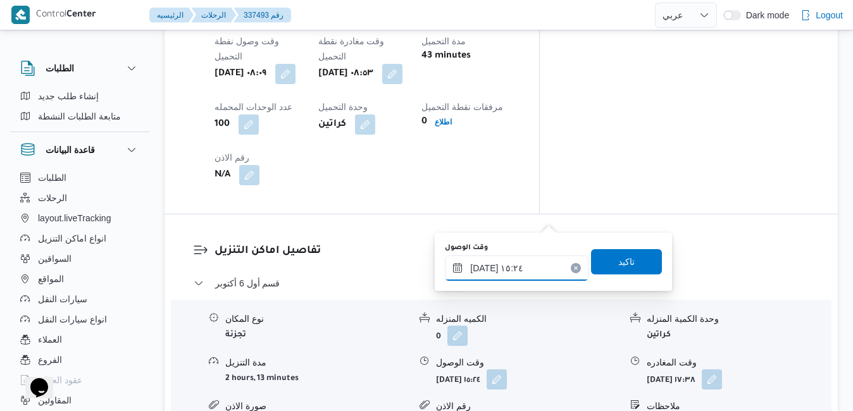
click at [495, 270] on input "[DATE] ١٥:٢٤" at bounding box center [517, 268] width 144 height 25
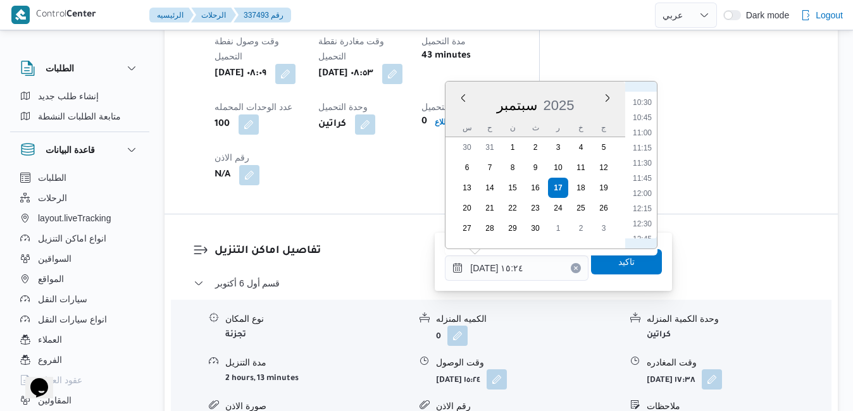
scroll to position [593, 0]
click at [642, 115] on li "10:00" at bounding box center [642, 113] width 29 height 13
type input "١٧/٠٩/٢٠٢٥ ١٠:٠٠"
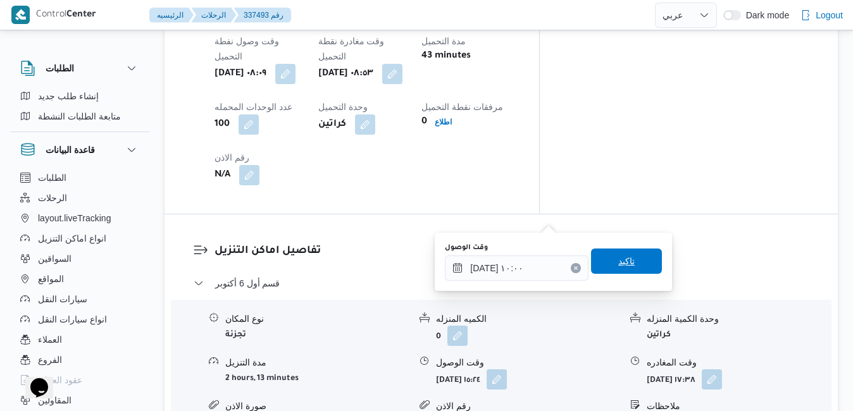
click at [605, 268] on span "تاكيد" at bounding box center [626, 261] width 71 height 25
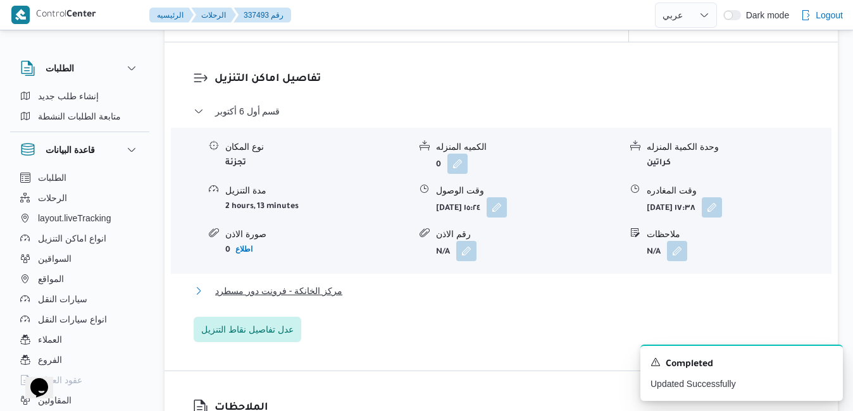
click at [548, 299] on button "مركز الخانكة - فرونت دور مسطرد" at bounding box center [502, 291] width 616 height 15
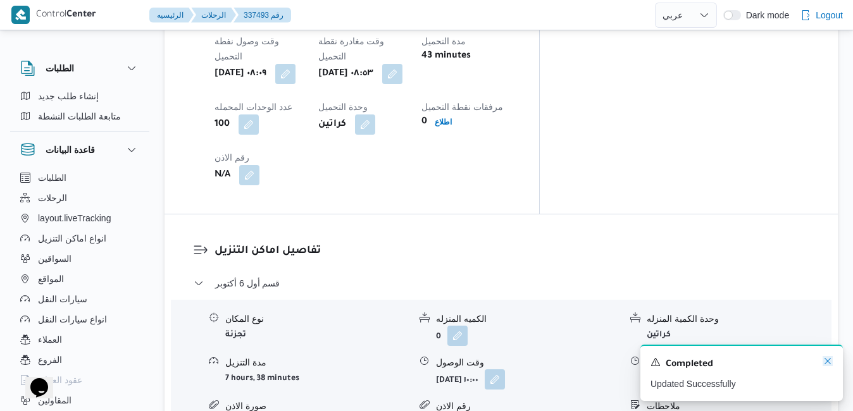
click at [830, 361] on icon "Dismiss toast" at bounding box center [828, 361] width 10 height 10
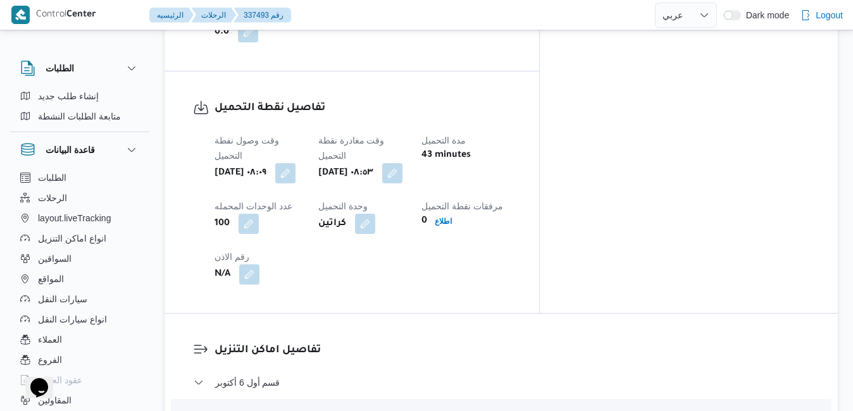
scroll to position [0, 0]
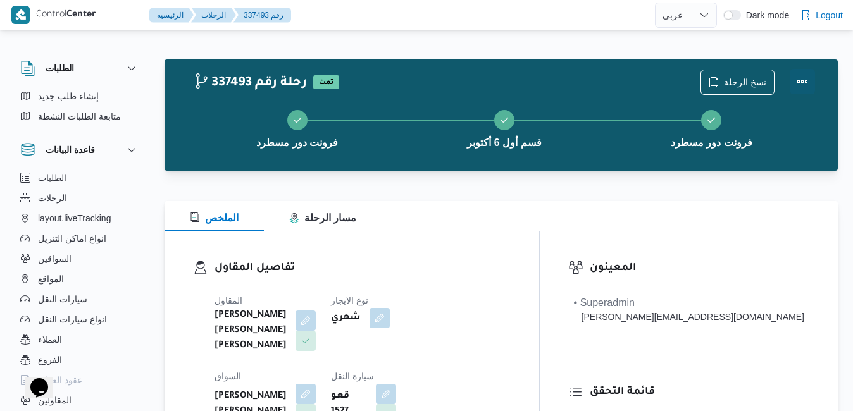
click at [794, 85] on button "Actions" at bounding box center [802, 81] width 25 height 25
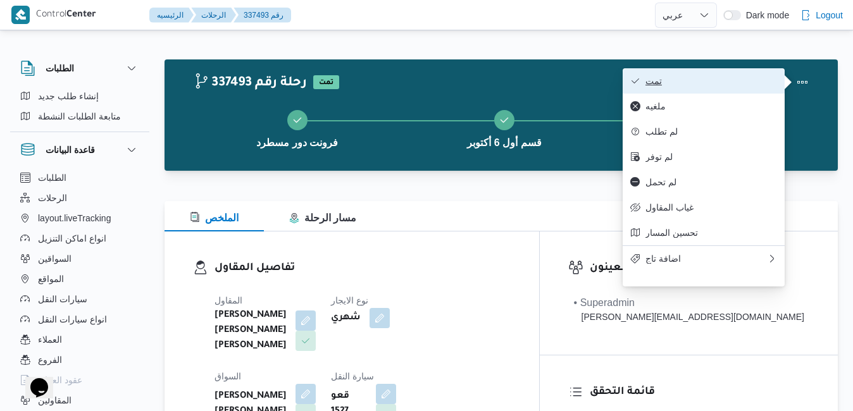
click at [728, 85] on span "تمت" at bounding box center [712, 81] width 132 height 10
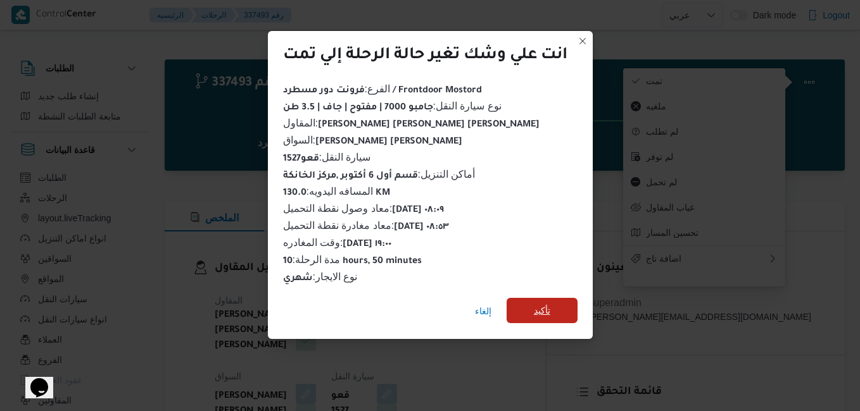
click at [555, 306] on span "تأكيد" at bounding box center [541, 310] width 71 height 25
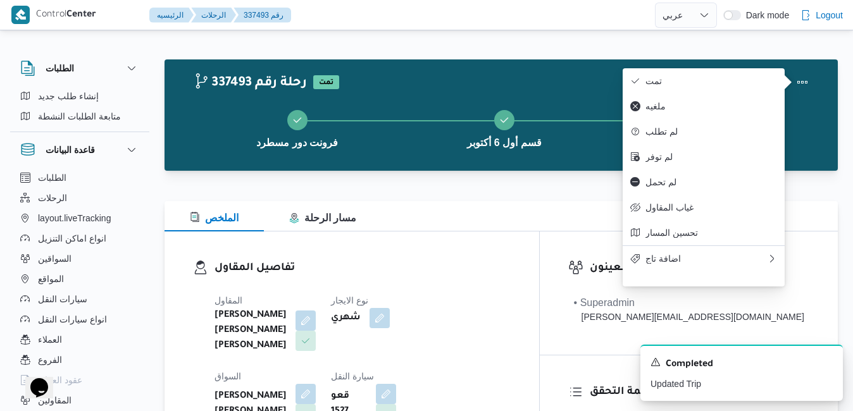
click at [555, 213] on div "الملخص مسار الرحلة" at bounding box center [502, 216] width 674 height 30
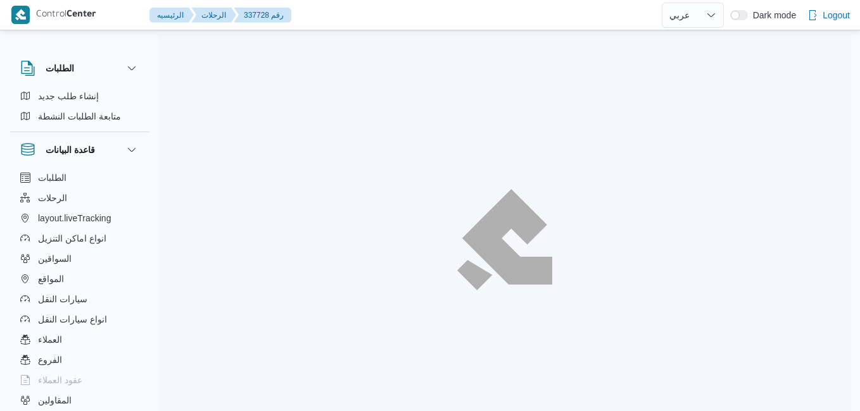
select select "ar"
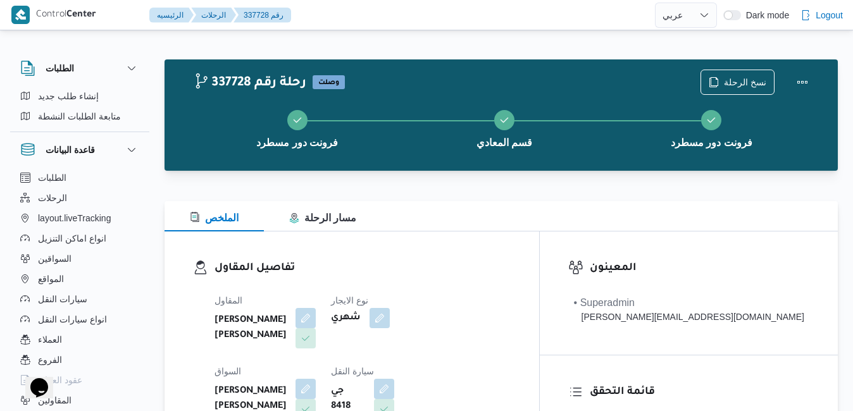
click at [513, 229] on div "الملخص مسار الرحلة" at bounding box center [502, 216] width 674 height 30
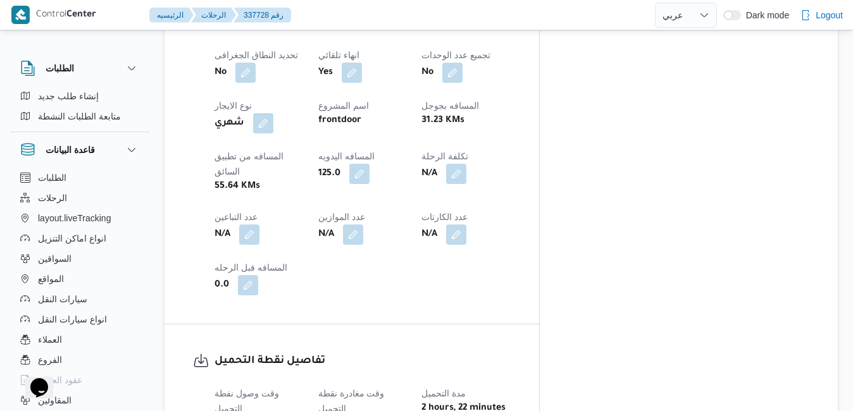
scroll to position [709, 0]
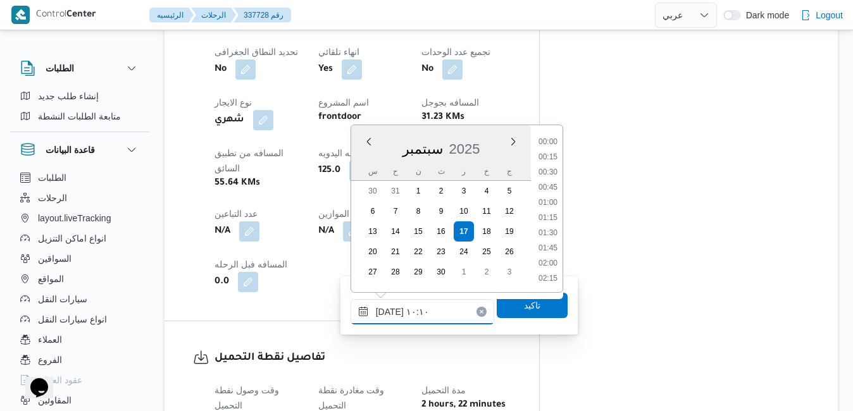
click at [431, 310] on input "[DATE] ١٠:١٠" at bounding box center [423, 311] width 144 height 25
click at [552, 189] on li "09:30" at bounding box center [548, 188] width 29 height 13
type input "[DATE] ٠٩:٣٠"
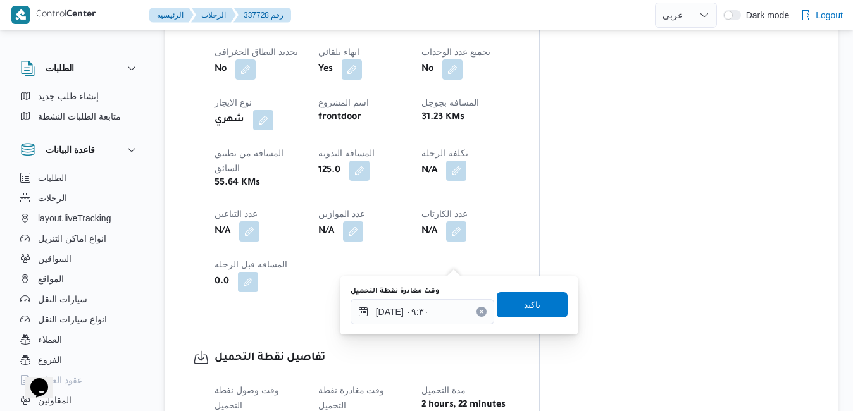
click at [524, 310] on span "تاكيد" at bounding box center [532, 305] width 16 height 15
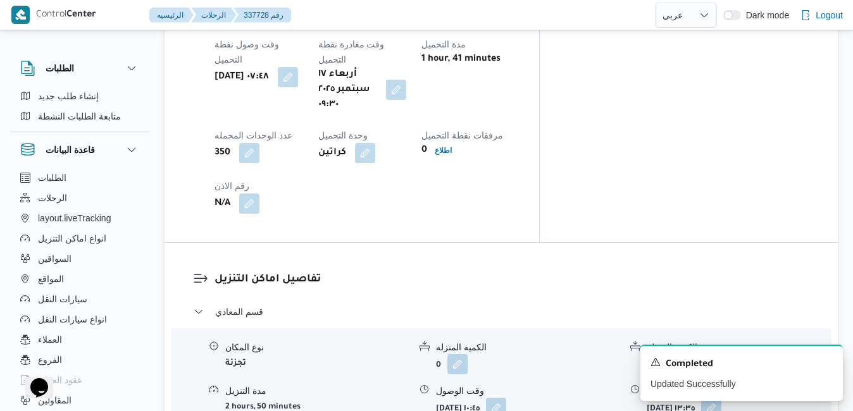
scroll to position [1064, 0]
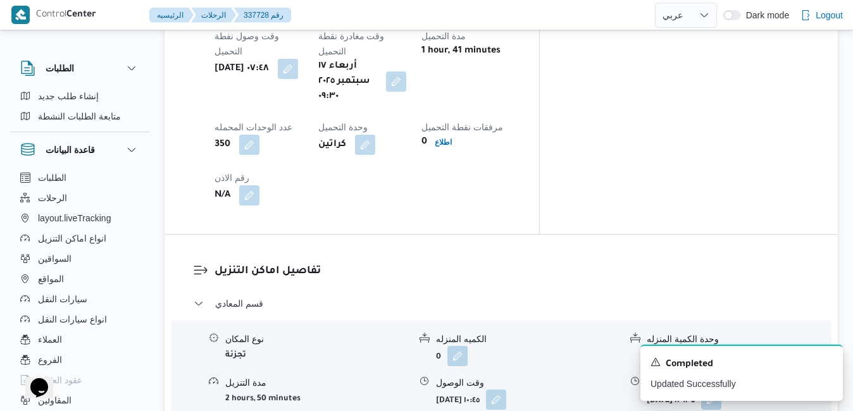
click at [825, 366] on icon "Dismiss toast" at bounding box center [828, 361] width 10 height 10
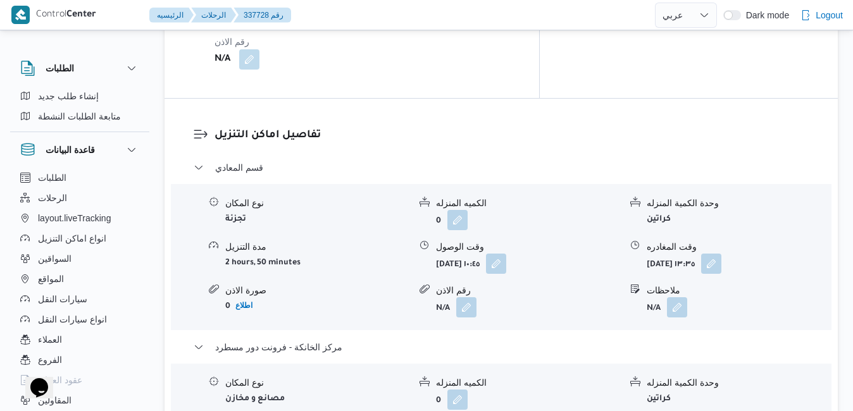
scroll to position [1241, 0]
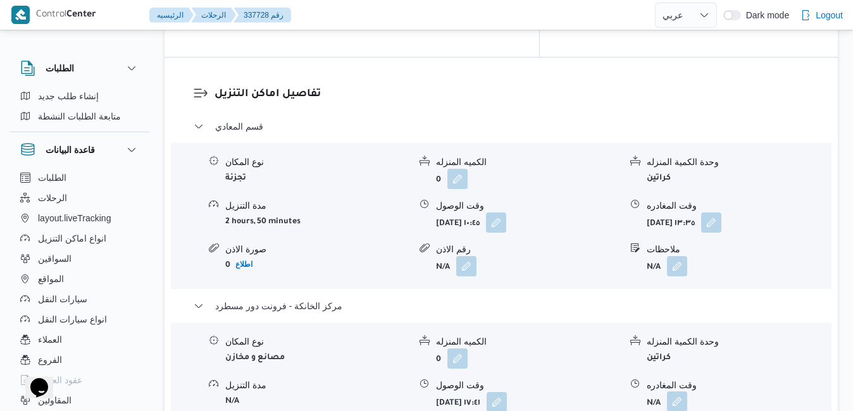
click at [683, 392] on button "button" at bounding box center [677, 402] width 20 height 20
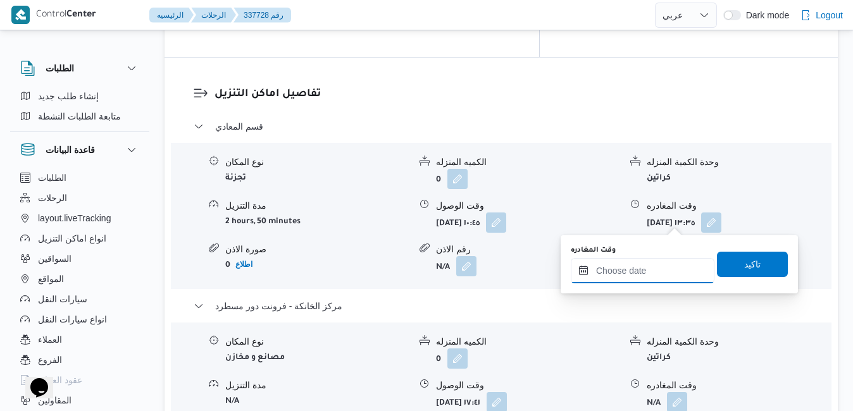
click at [636, 275] on input "وقت المغادره" at bounding box center [643, 270] width 144 height 25
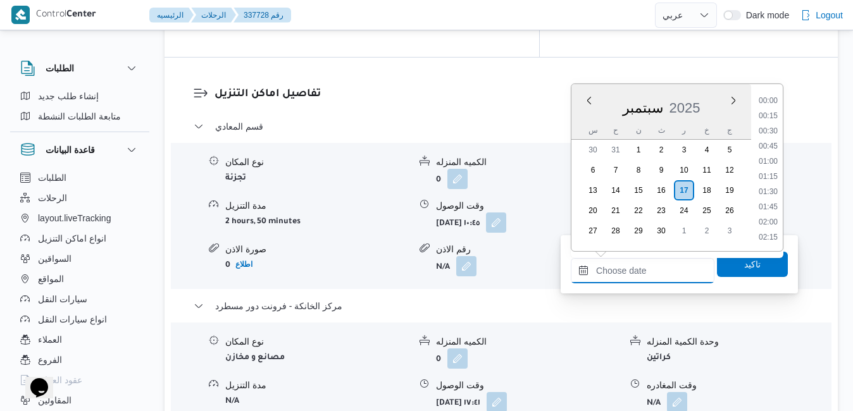
scroll to position [1169, 0]
click at [772, 177] on li "20:30" at bounding box center [768, 178] width 29 height 13
type input "[DATE] ٢٠:٣٠"
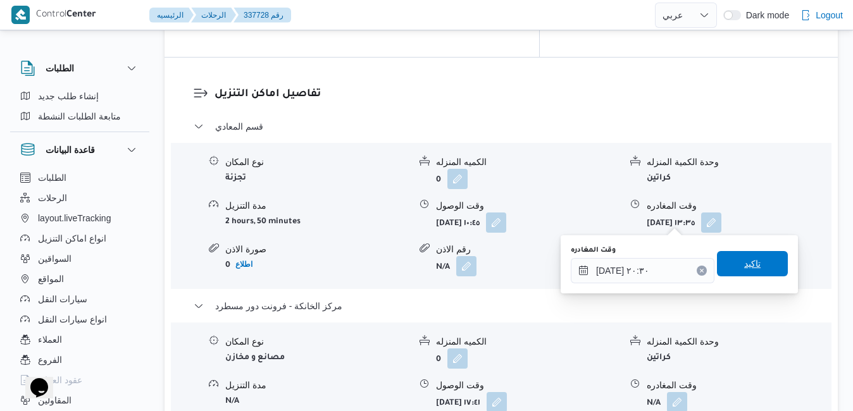
click at [723, 265] on span "تاكيد" at bounding box center [752, 263] width 71 height 25
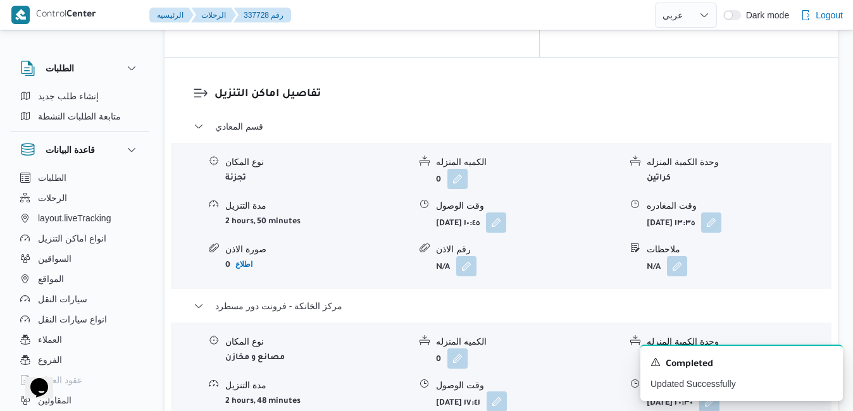
click at [507, 392] on button "button" at bounding box center [497, 402] width 20 height 20
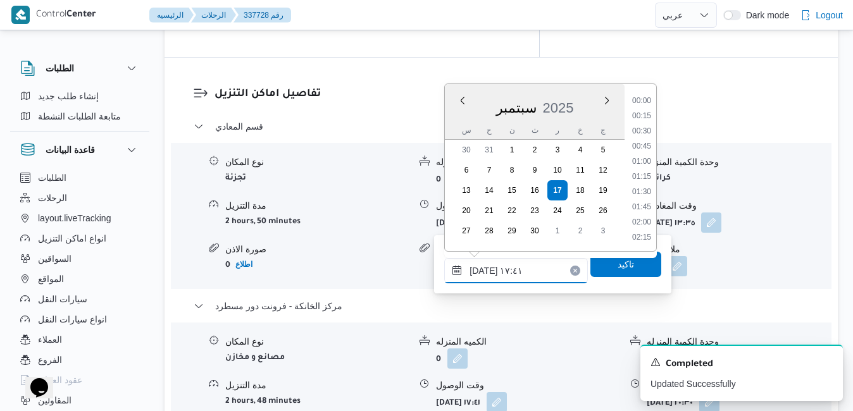
click at [525, 277] on input "[DATE] ١٧:٤١" at bounding box center [516, 270] width 144 height 25
click at [644, 216] on li "20:15" at bounding box center [641, 216] width 29 height 13
type input "[DATE] ٢٠:١٥"
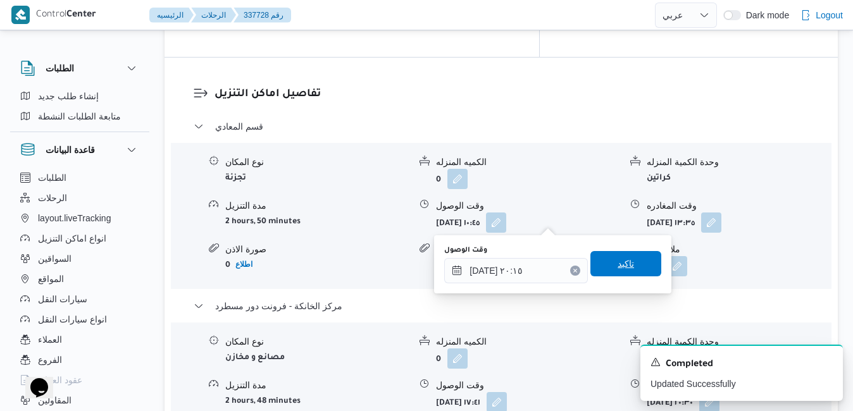
click at [626, 260] on span "تاكيد" at bounding box center [626, 263] width 71 height 25
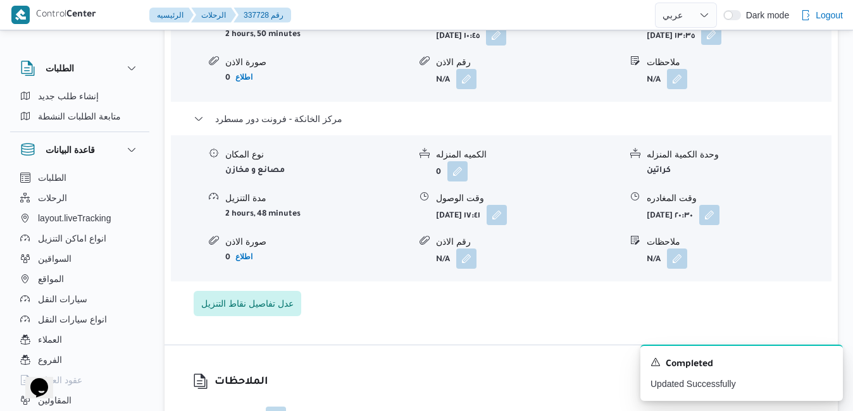
click at [722, 42] on button "button" at bounding box center [711, 35] width 20 height 20
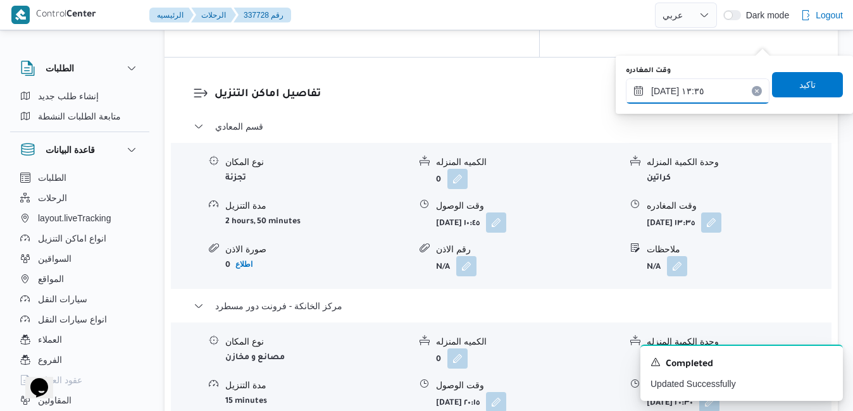
click at [700, 94] on input "[DATE] ١٣:٣٥" at bounding box center [698, 90] width 144 height 25
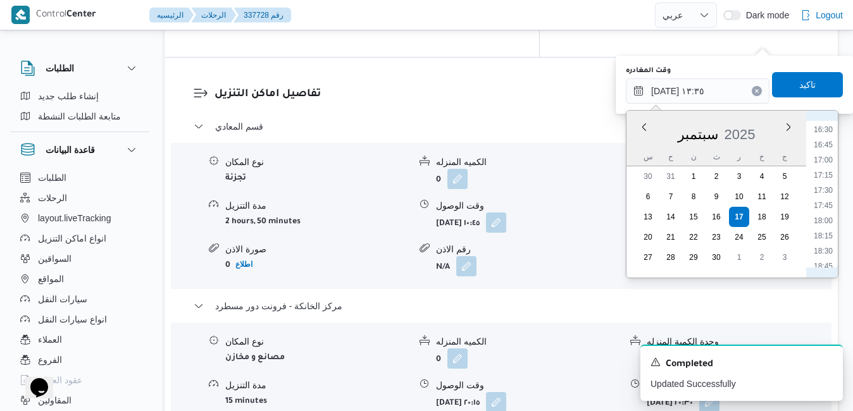
scroll to position [1129, 0]
click at [825, 172] on li "19:15" at bounding box center [823, 168] width 29 height 13
type input "[DATE] ١٩:١٥"
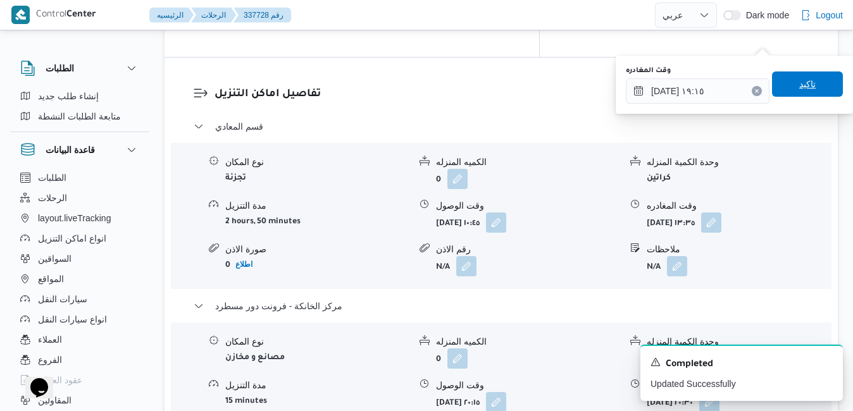
click at [804, 86] on span "تاكيد" at bounding box center [808, 84] width 16 height 15
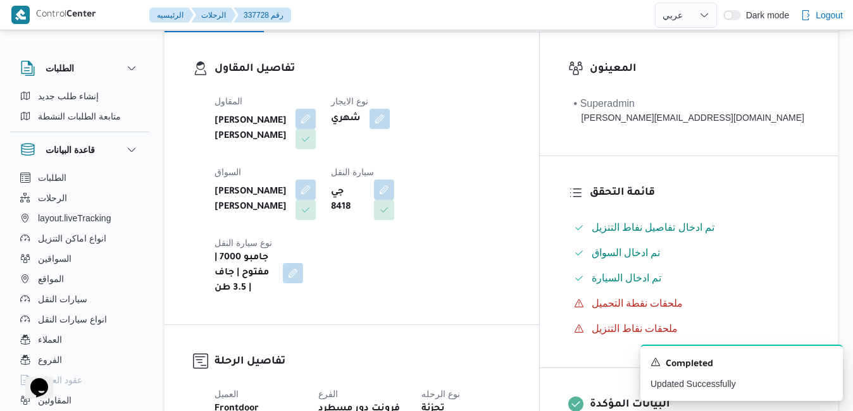
scroll to position [0, 0]
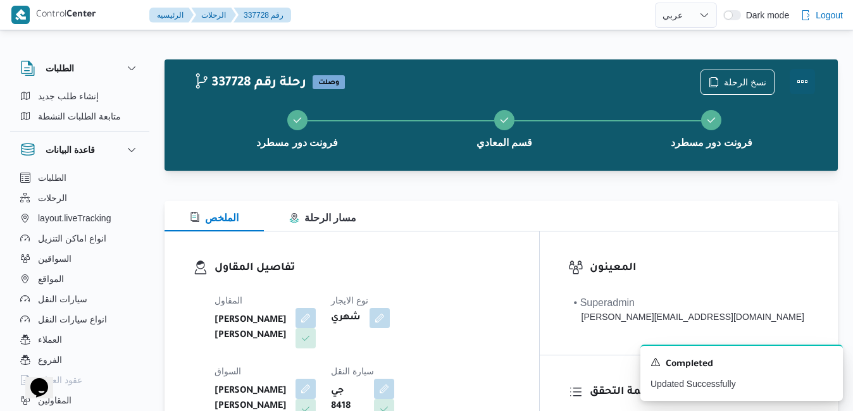
click at [806, 81] on button "Actions" at bounding box center [802, 81] width 25 height 25
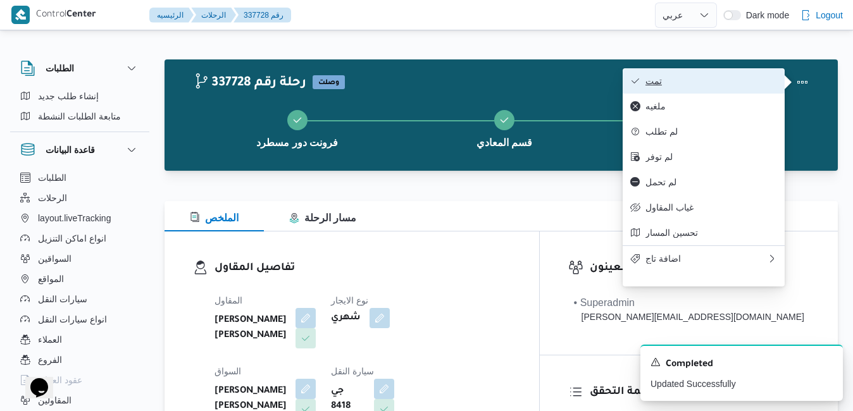
click at [747, 82] on span "تمت" at bounding box center [712, 81] width 132 height 10
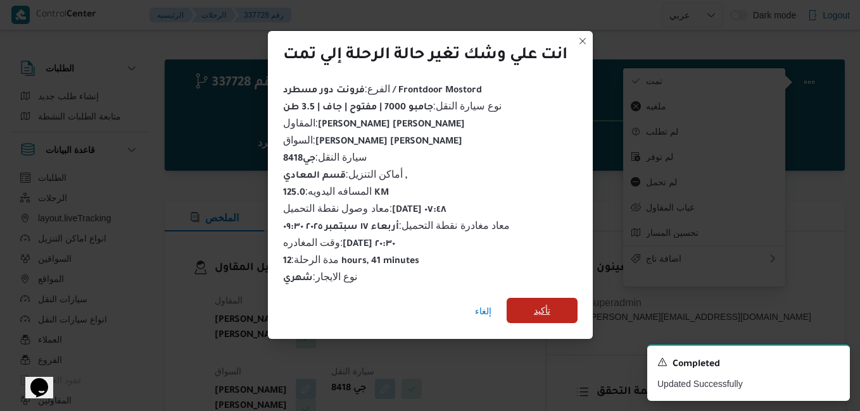
click at [549, 308] on span "تأكيد" at bounding box center [542, 310] width 16 height 15
